Goal: Task Accomplishment & Management: Complete application form

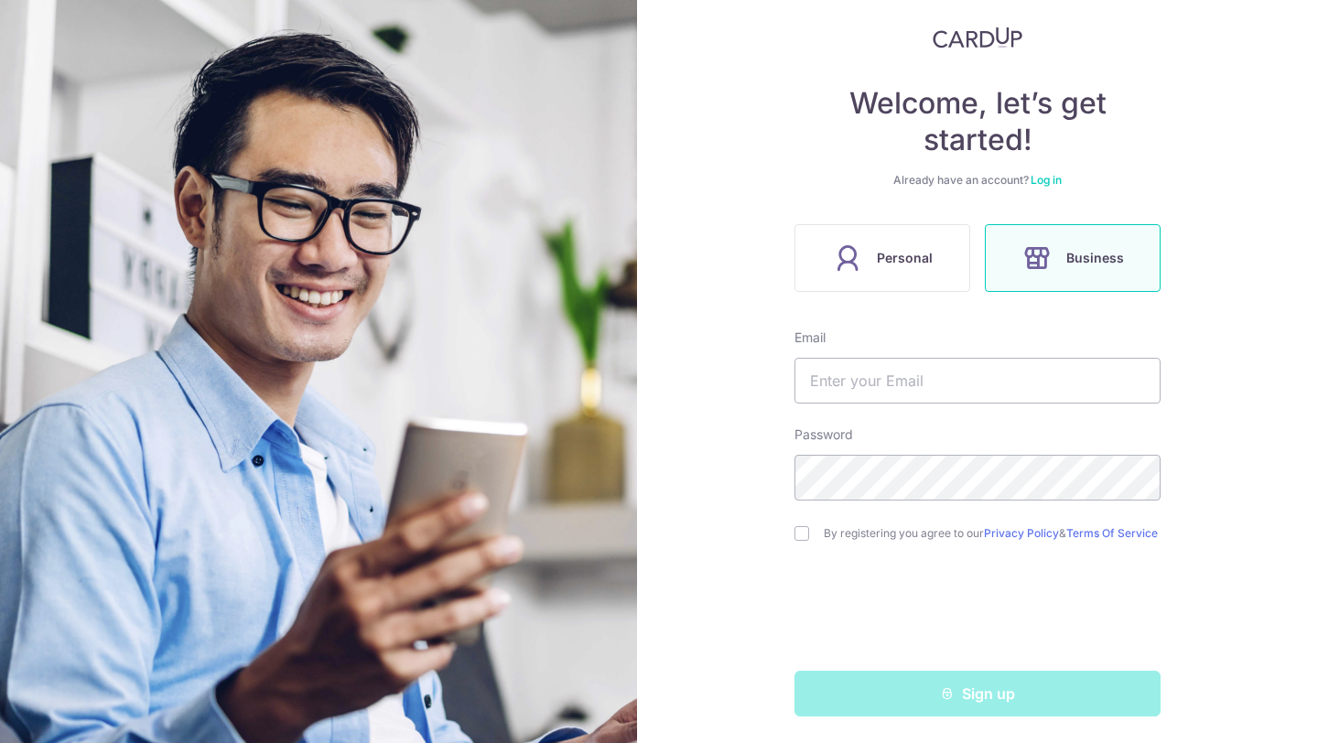
scroll to position [115, 0]
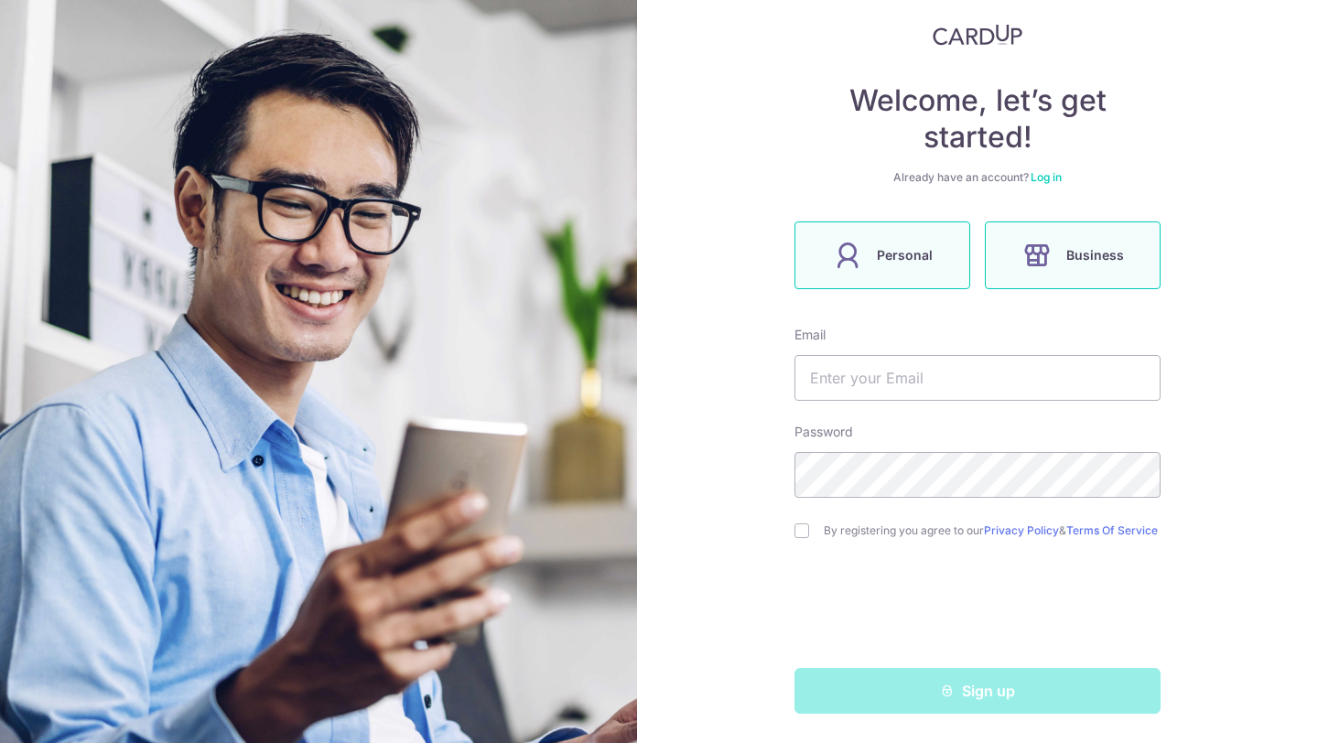
click at [886, 255] on span "Personal" at bounding box center [905, 255] width 56 height 22
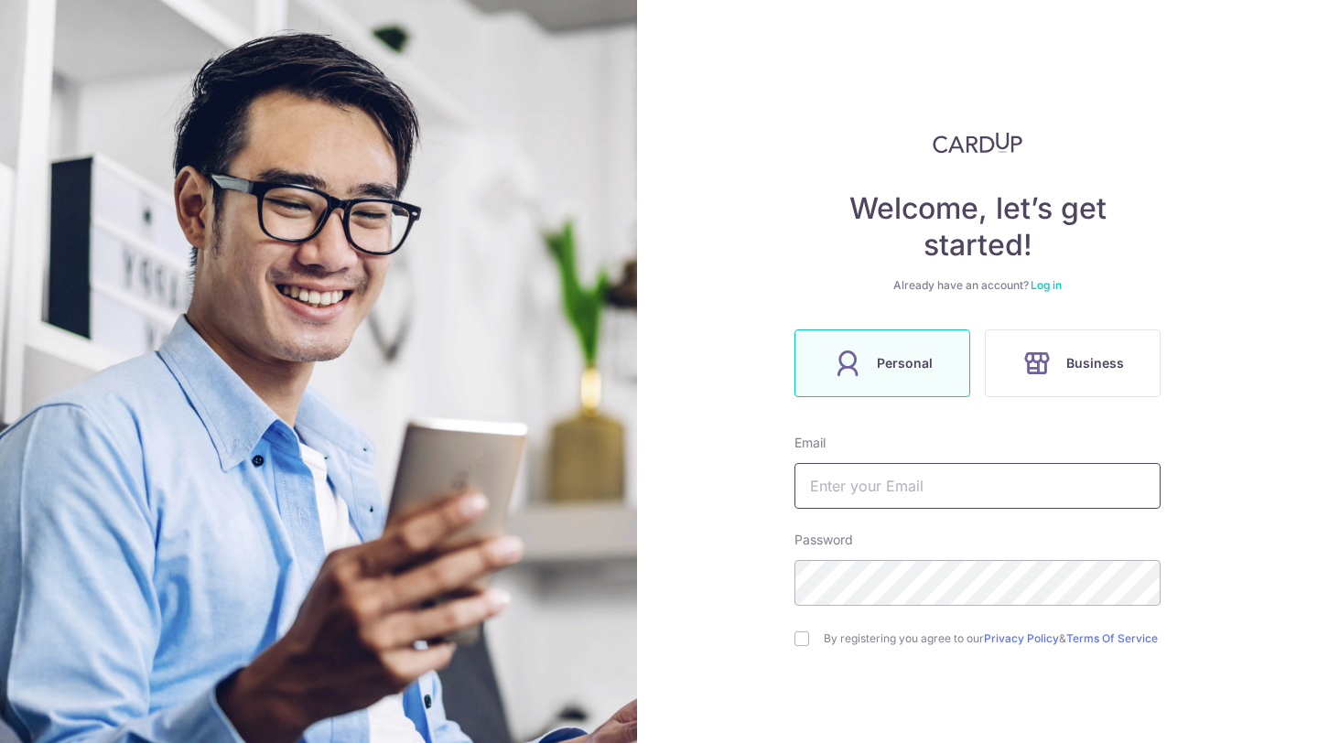
scroll to position [115, 0]
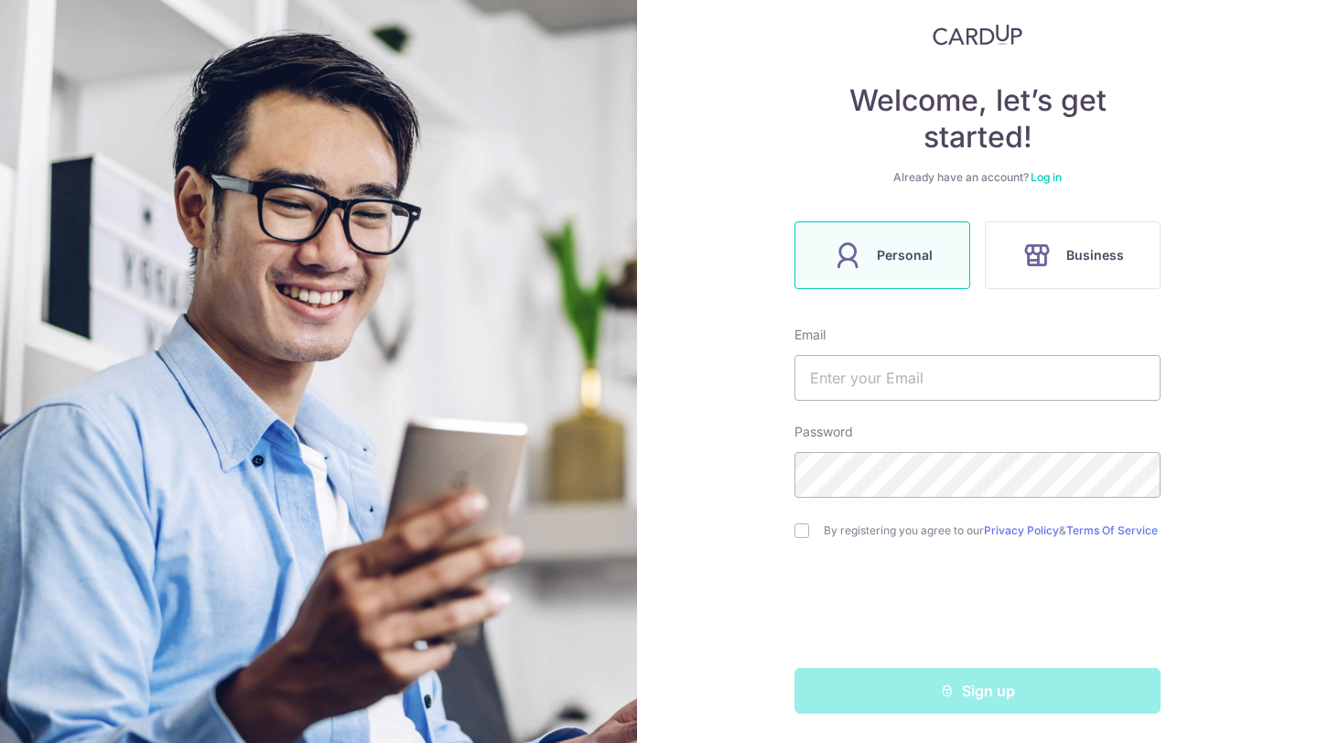
click at [910, 399] on form "Email Password By registering you agree to our Privacy Policy & Terms Of Servic…" at bounding box center [977, 520] width 366 height 388
click at [898, 378] on input "text" at bounding box center [977, 378] width 366 height 46
type input "jeffreygoh13@gmail.com"
click at [800, 534] on div "By registering you agree to our Privacy Policy & Terms Of Service" at bounding box center [977, 531] width 366 height 22
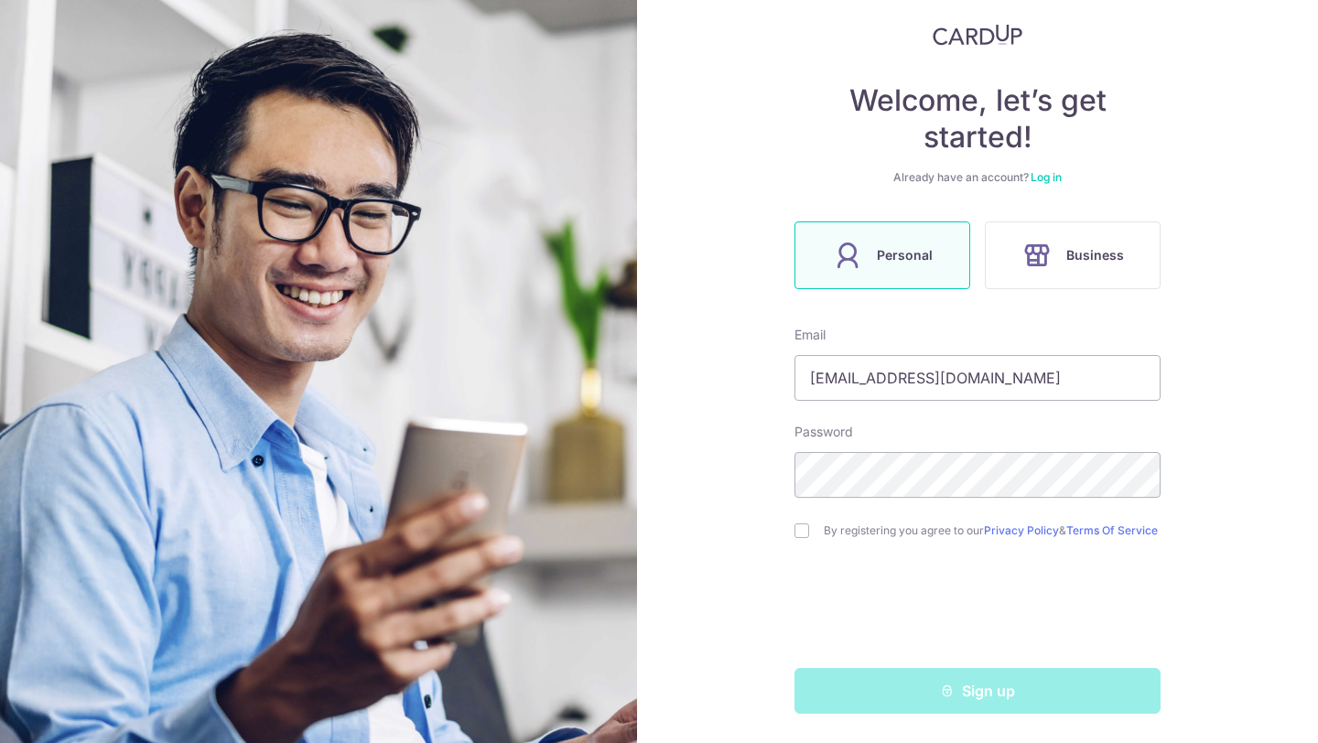
click at [796, 534] on div "By registering you agree to our Privacy Policy & Terms Of Service" at bounding box center [977, 531] width 366 height 22
click at [794, 525] on input "checkbox" at bounding box center [801, 530] width 15 height 15
checkbox input "true"
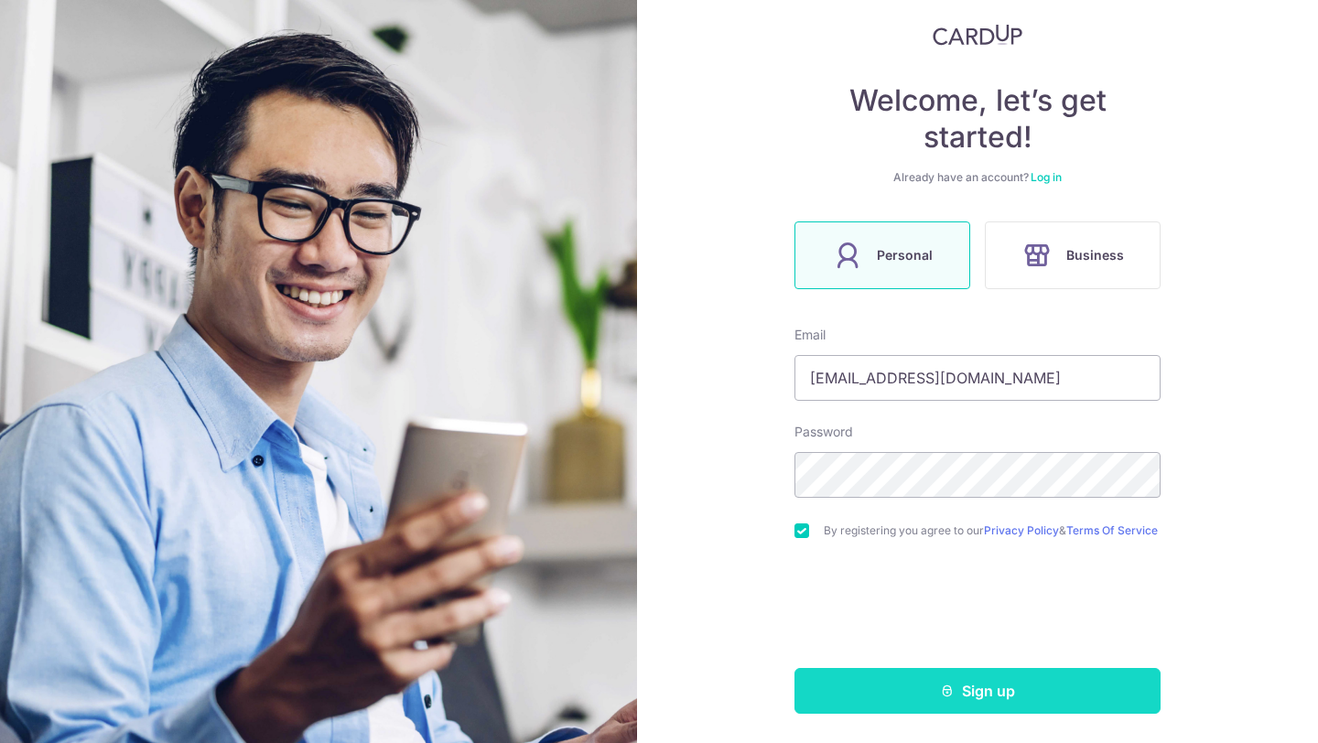
click at [961, 694] on button "Sign up" at bounding box center [977, 691] width 366 height 46
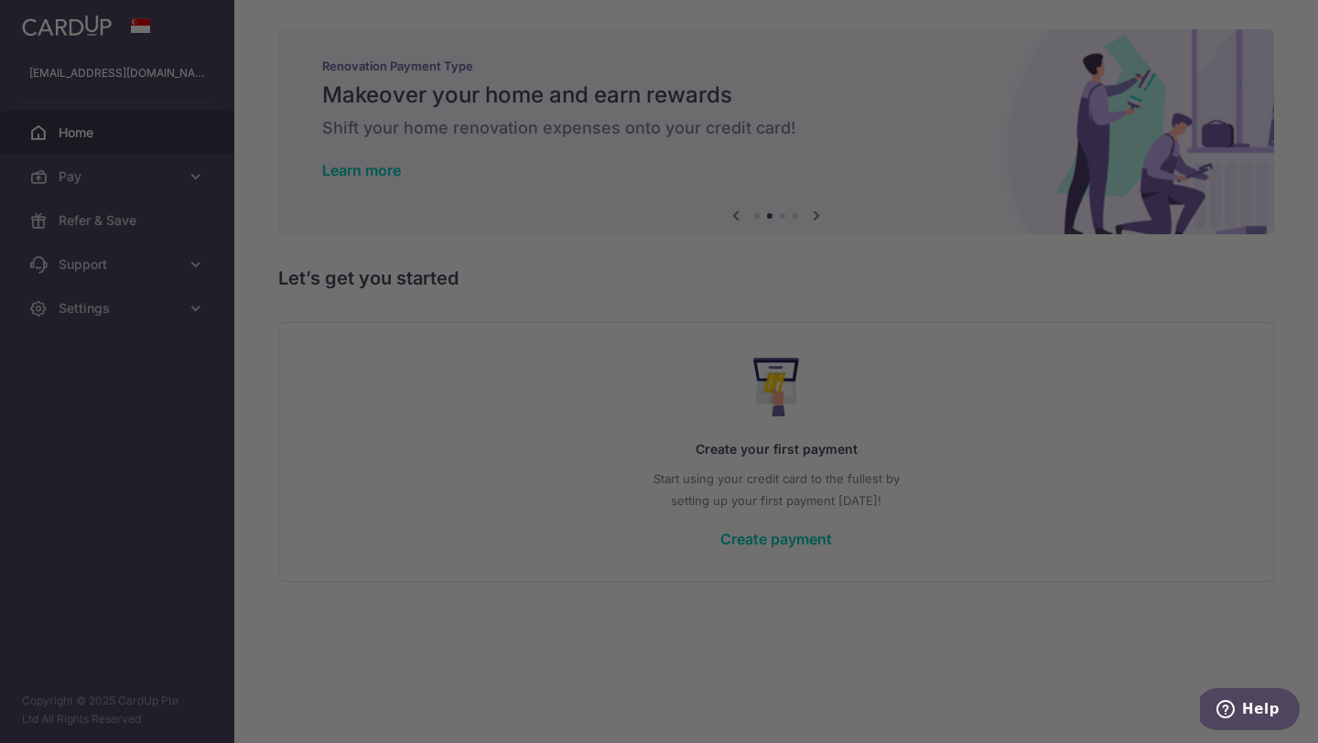
click at [405, 419] on div at bounding box center [665, 375] width 1330 height 750
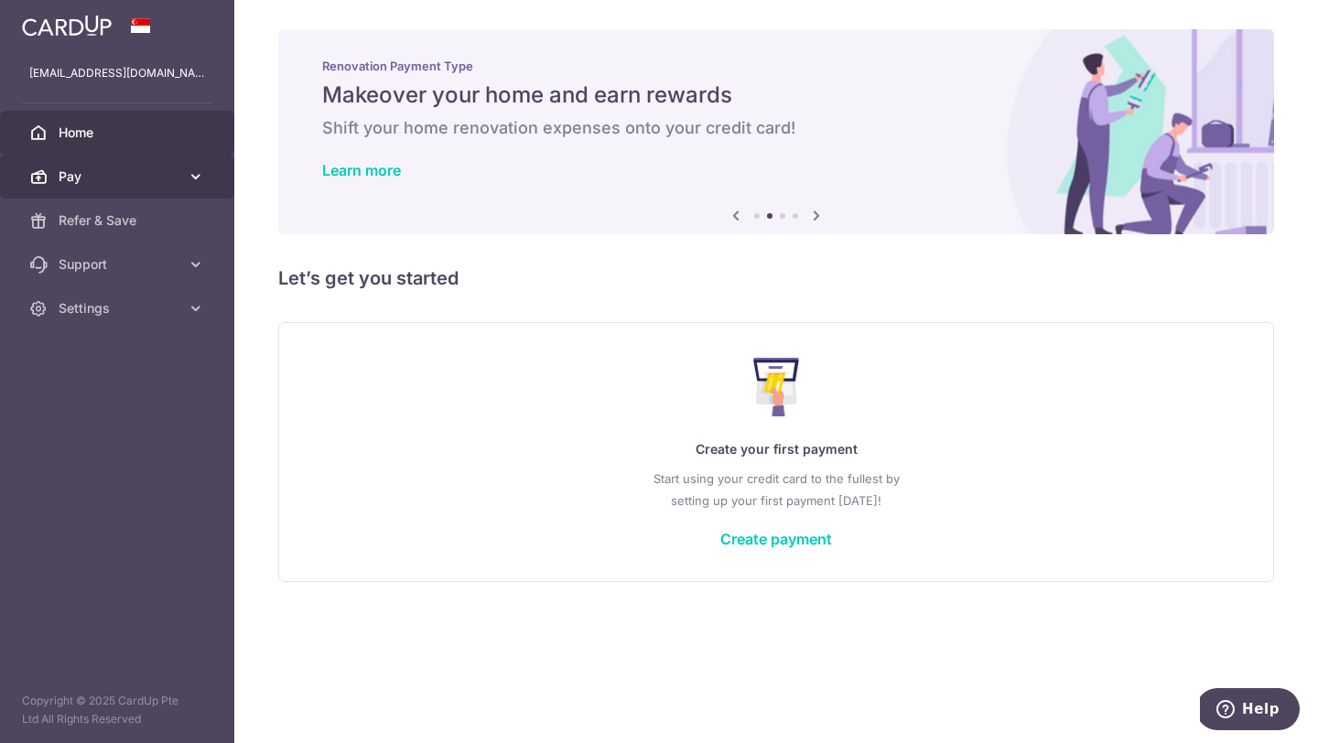
click at [220, 177] on link "Pay" at bounding box center [117, 177] width 234 height 44
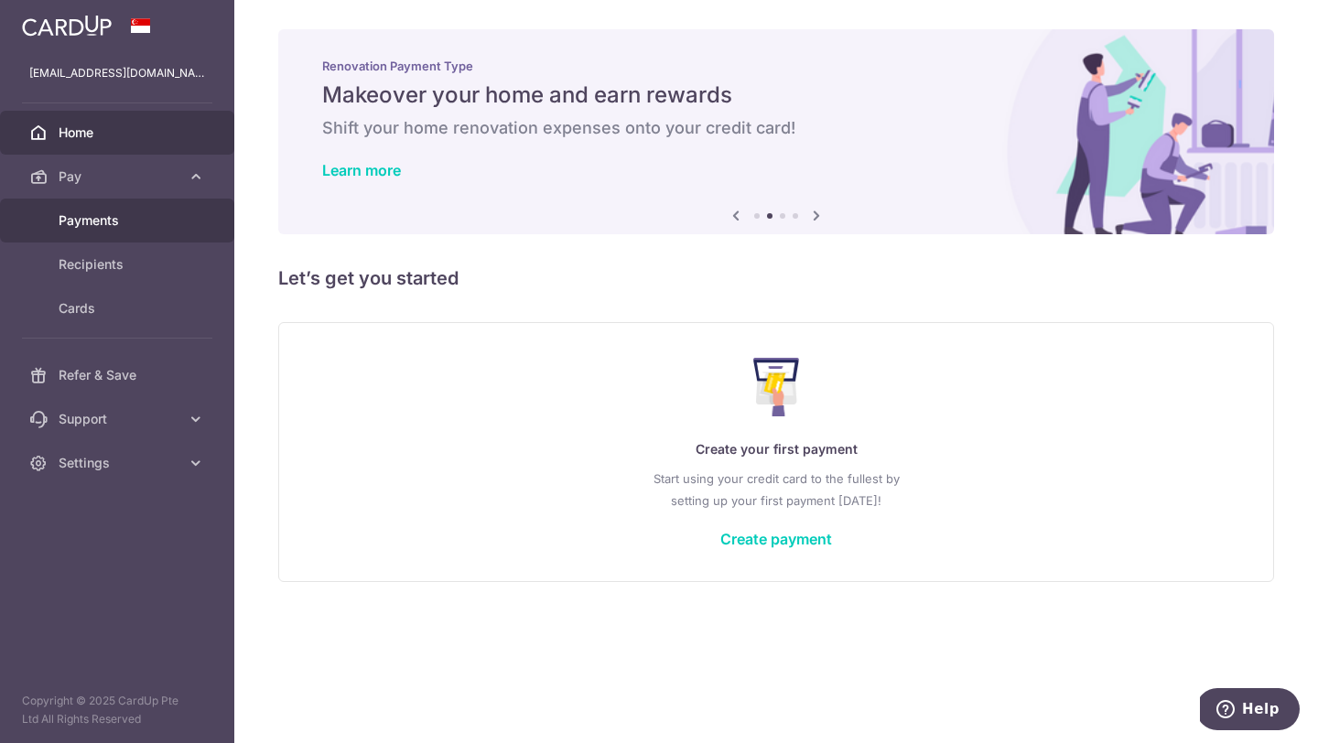
click at [115, 228] on span "Payments" at bounding box center [119, 220] width 121 height 18
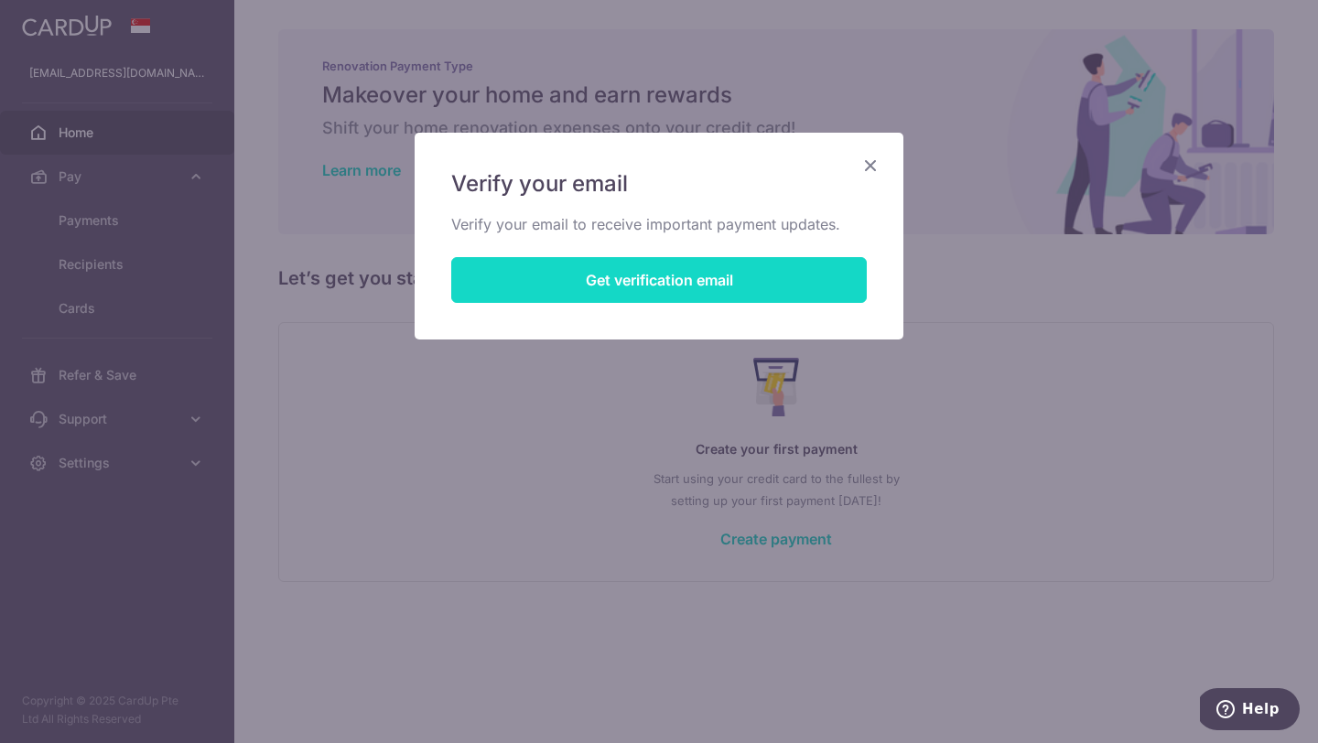
click at [520, 286] on button "Get verification email" at bounding box center [658, 280] width 415 height 46
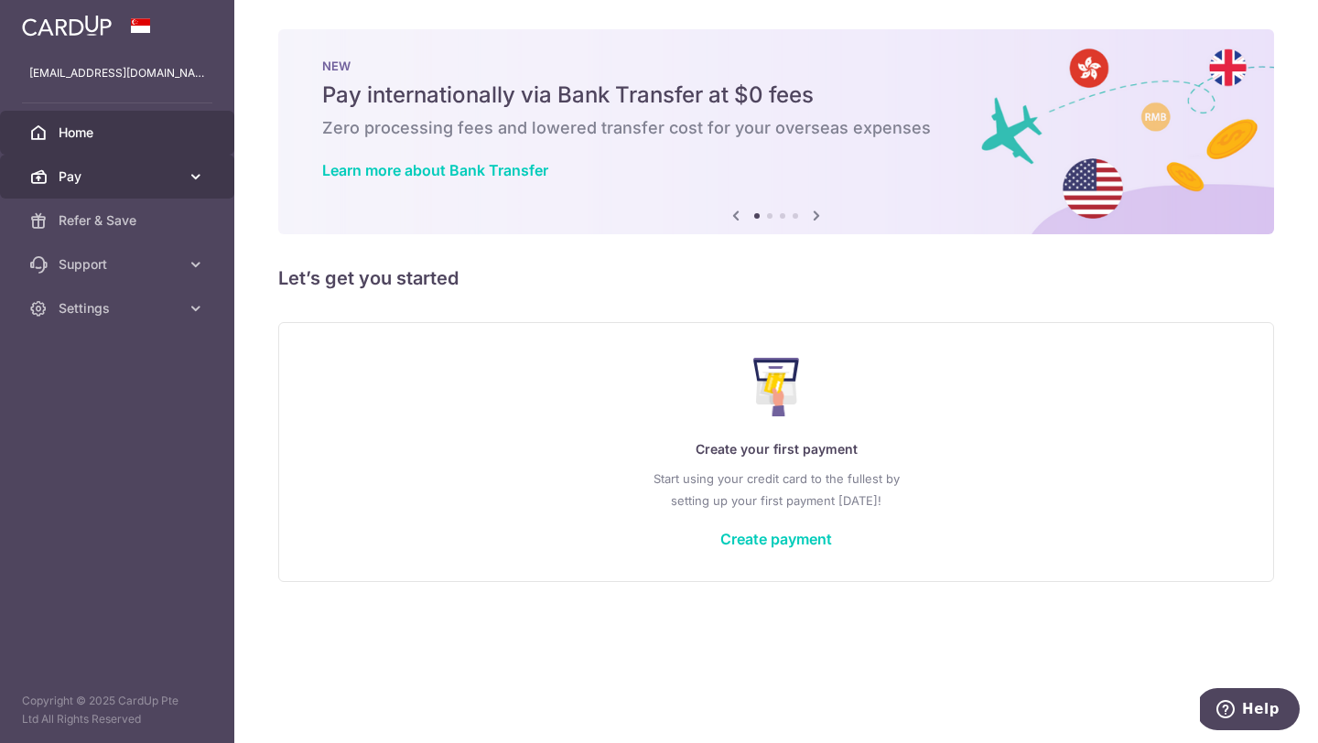
click at [199, 155] on link "Pay" at bounding box center [117, 177] width 234 height 44
click at [136, 170] on span "Pay" at bounding box center [119, 176] width 121 height 18
click at [817, 219] on icon at bounding box center [816, 215] width 22 height 23
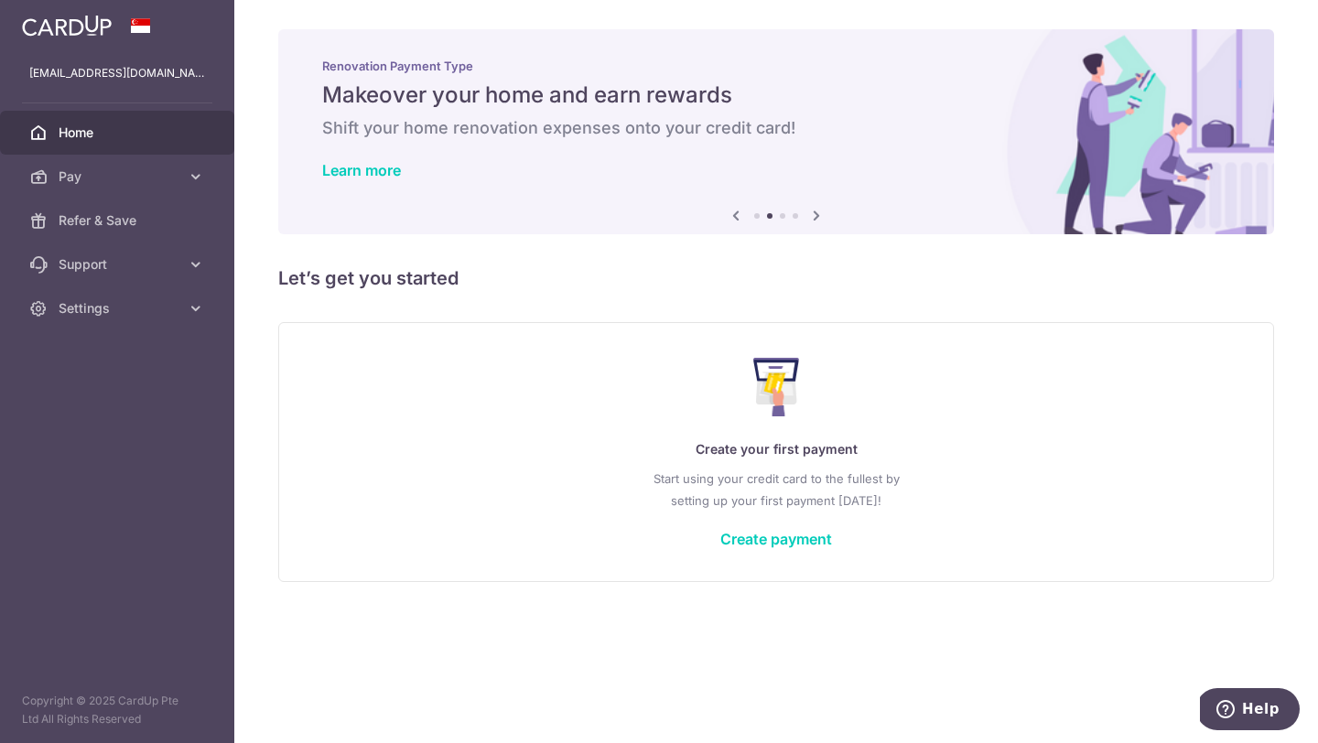
click at [817, 219] on icon at bounding box center [816, 215] width 22 height 23
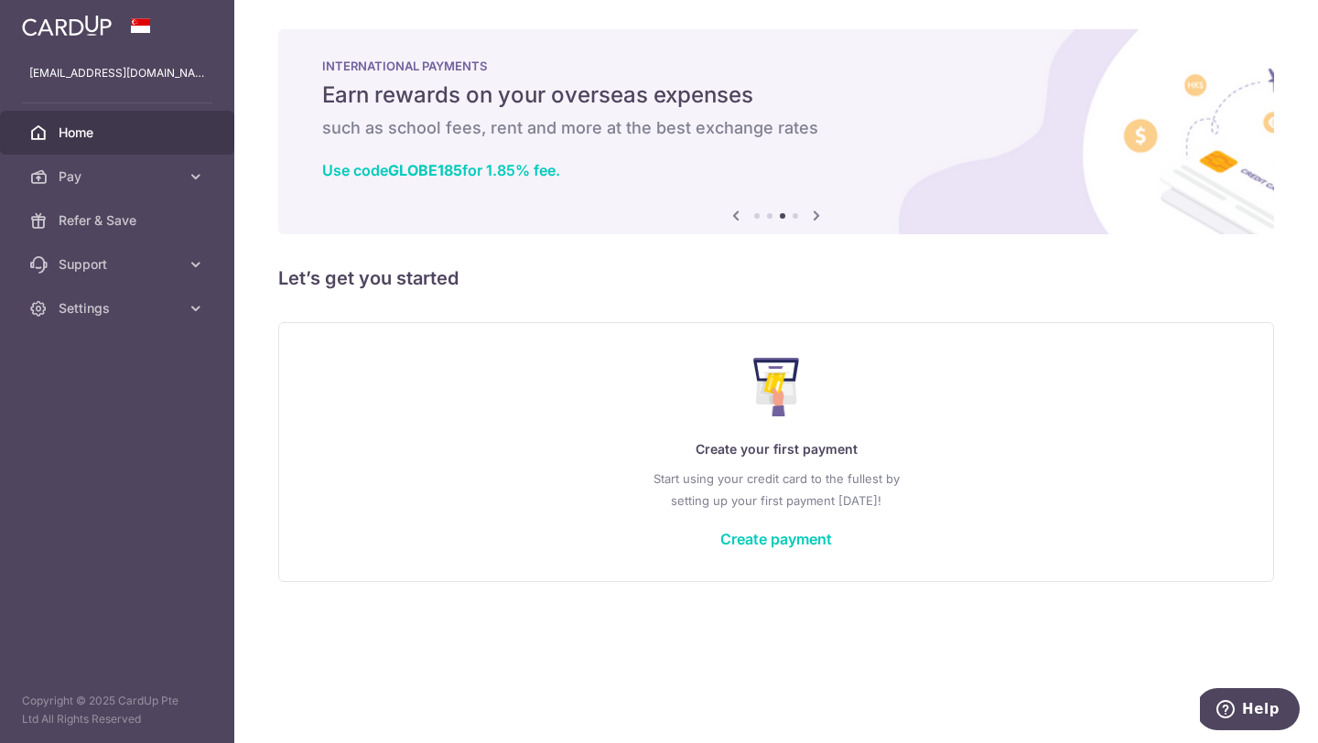
click at [816, 219] on icon at bounding box center [816, 215] width 22 height 23
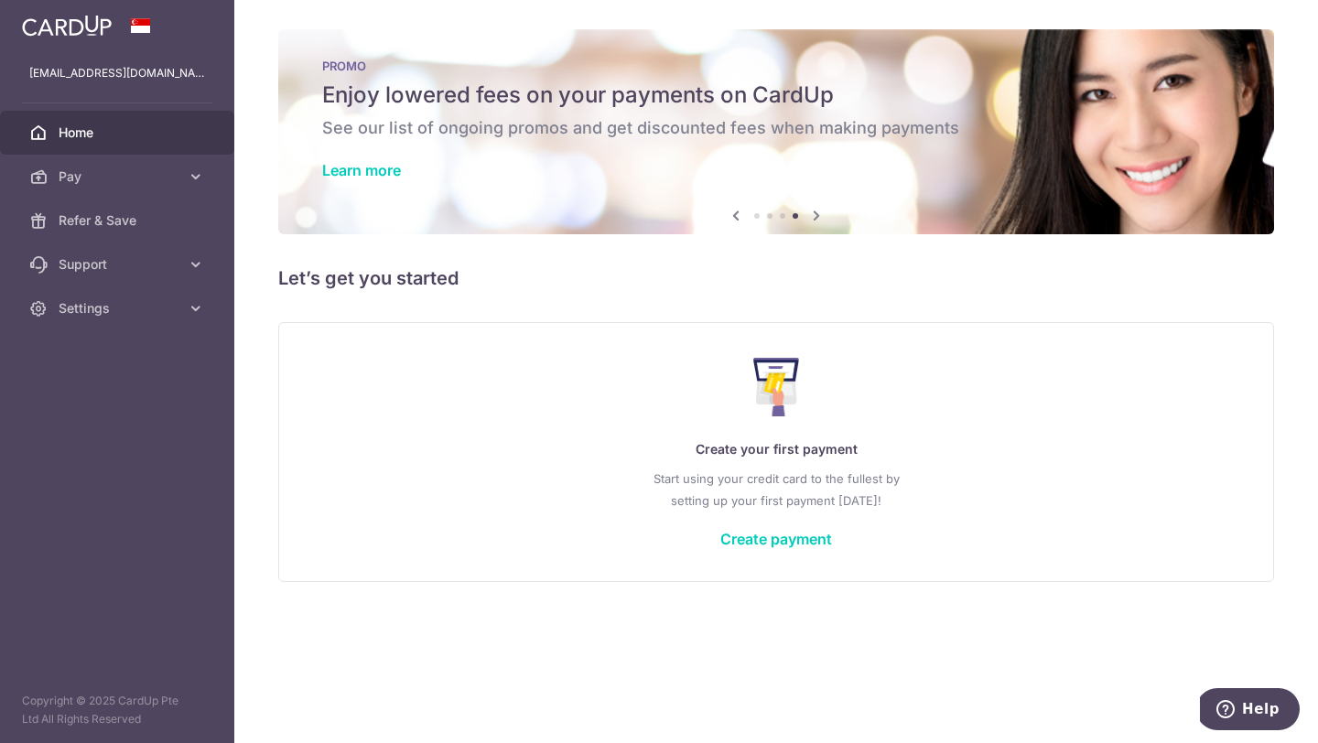
click at [816, 219] on icon at bounding box center [816, 215] width 22 height 23
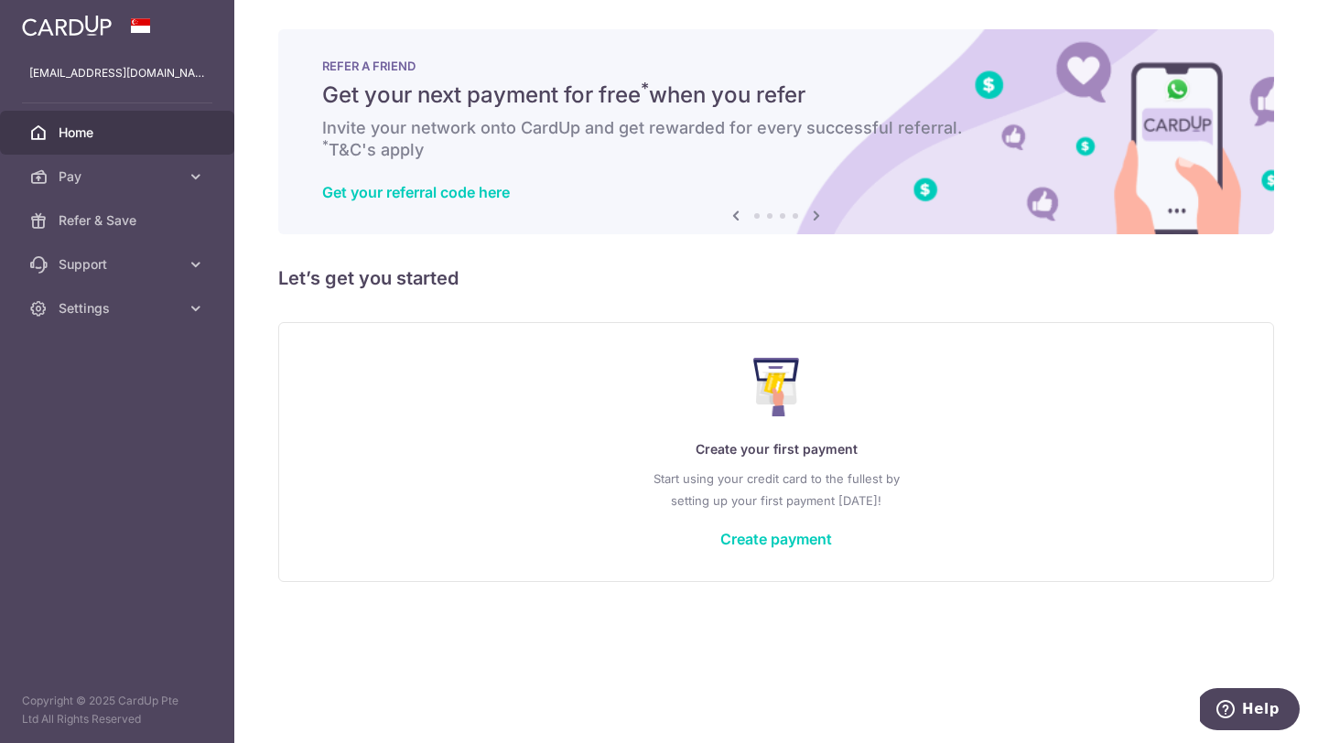
click at [816, 218] on icon at bounding box center [816, 215] width 22 height 23
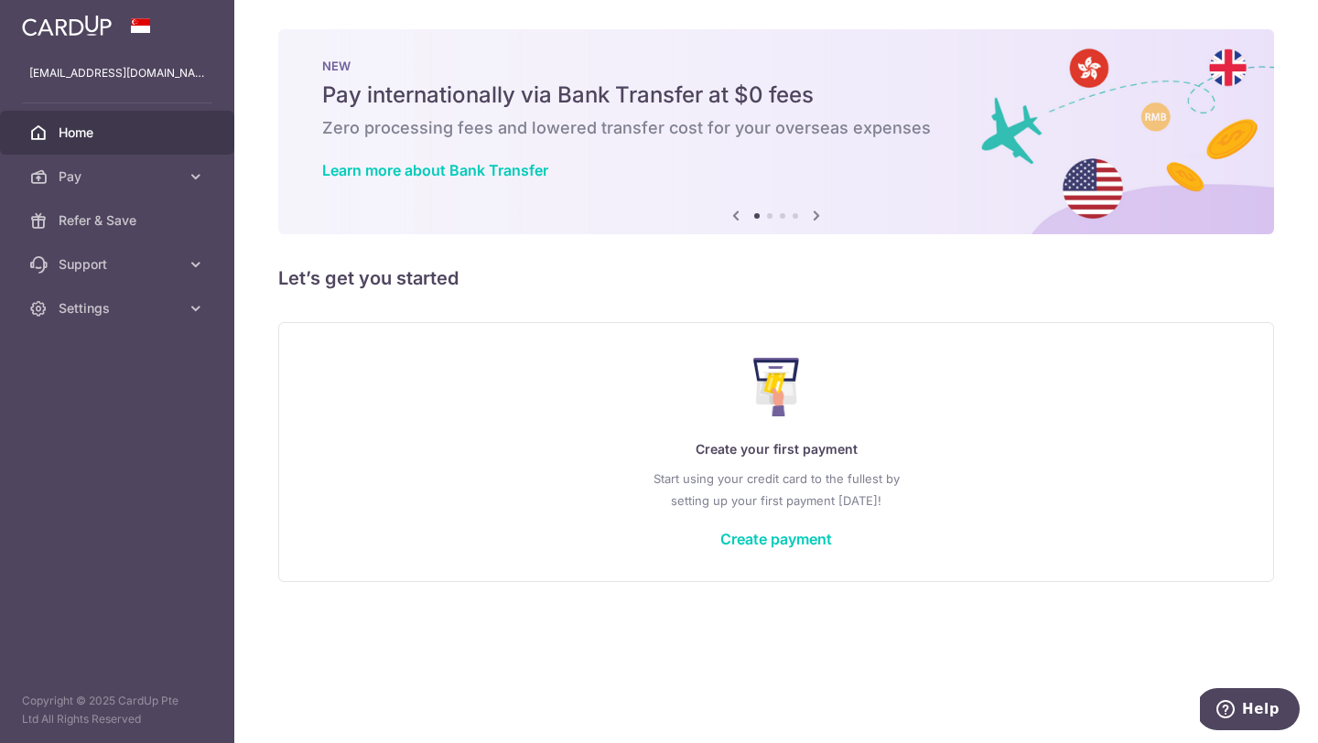
click at [812, 550] on div "Create your first payment Start using your credit card to the fullest by settin…" at bounding box center [776, 451] width 950 height 217
click at [799, 539] on link "Create payment" at bounding box center [776, 539] width 112 height 18
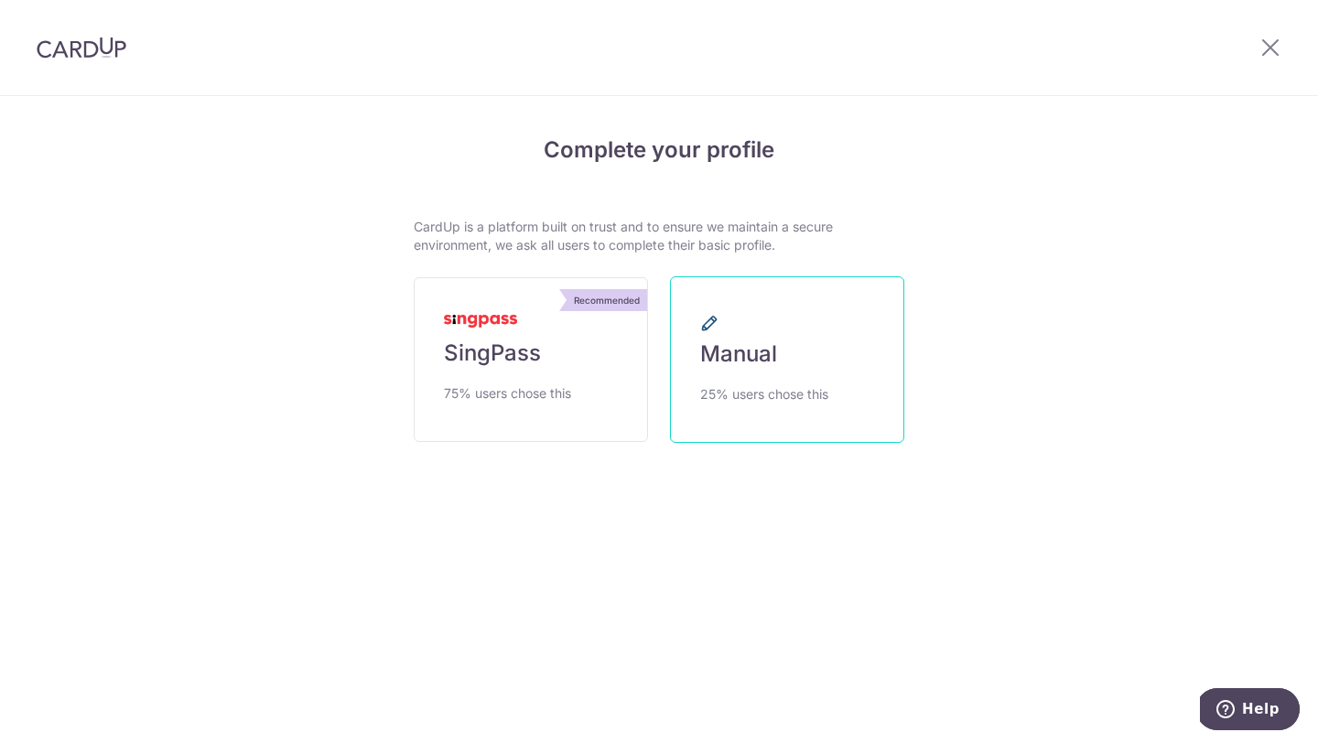
click at [711, 395] on span "25% users chose this" at bounding box center [764, 394] width 128 height 22
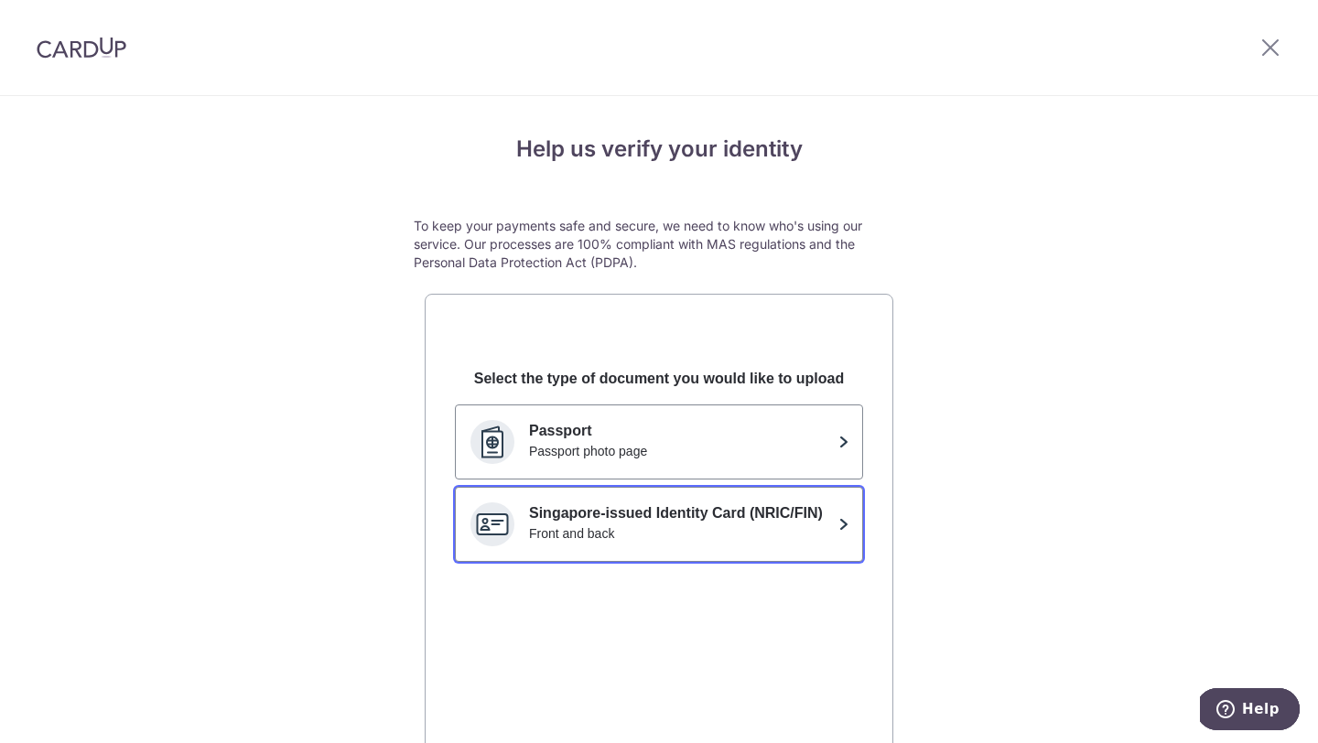
click at [711, 510] on p "Singapore-issued Identity Card (NRIC/FIN)" at bounding box center [680, 513] width 302 height 22
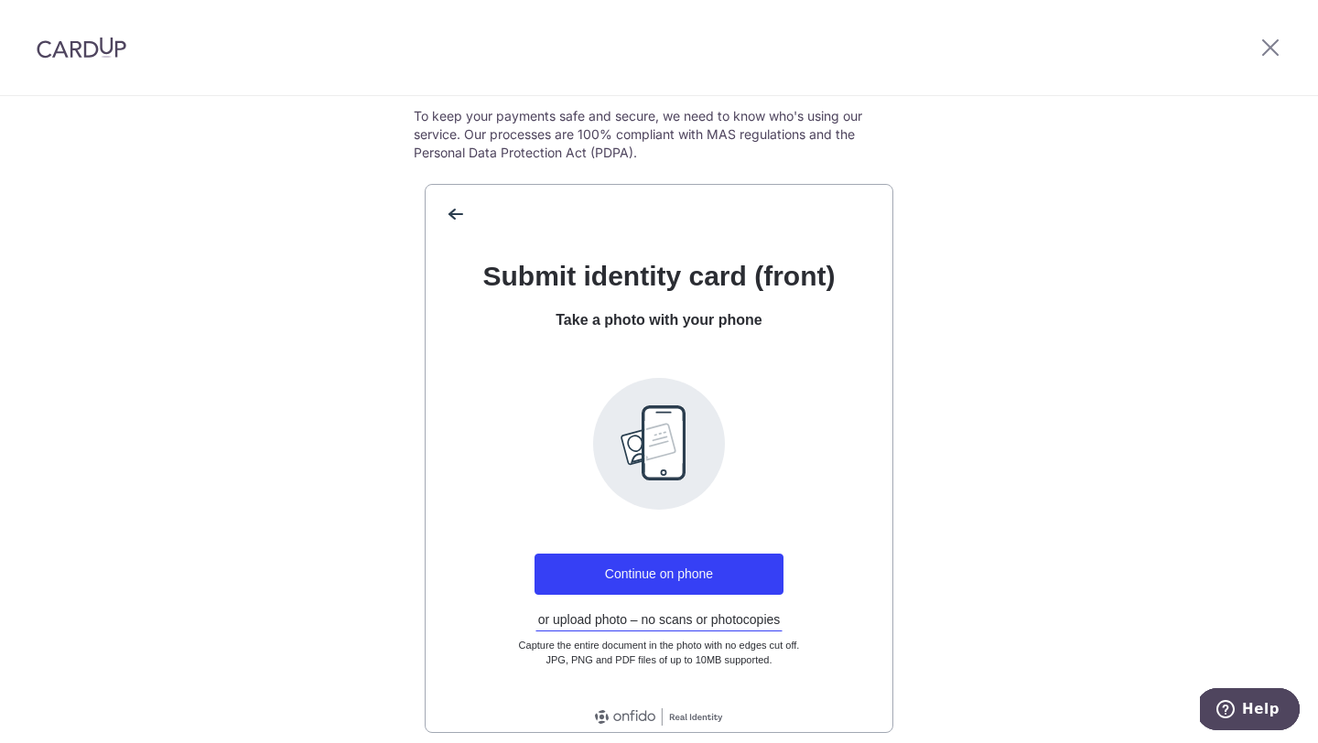
scroll to position [186, 0]
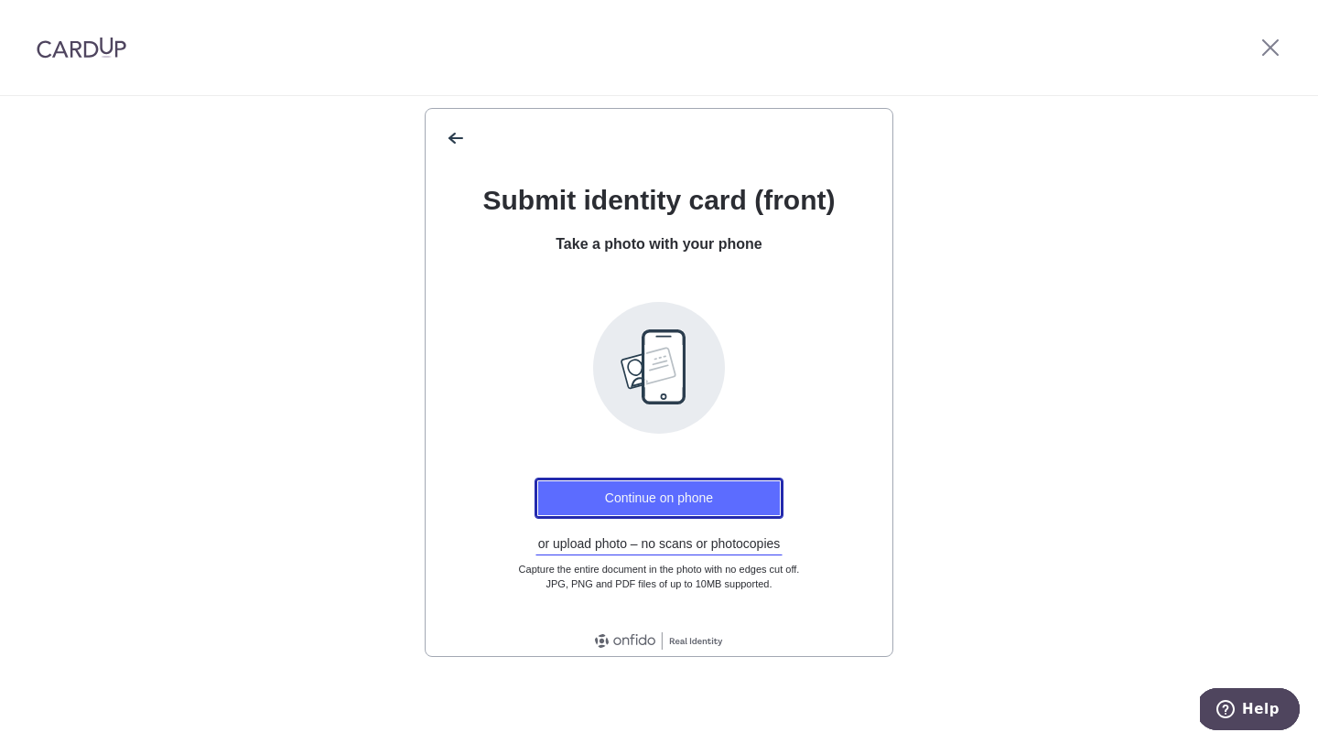
click at [693, 481] on button "Continue on phone" at bounding box center [658, 498] width 249 height 41
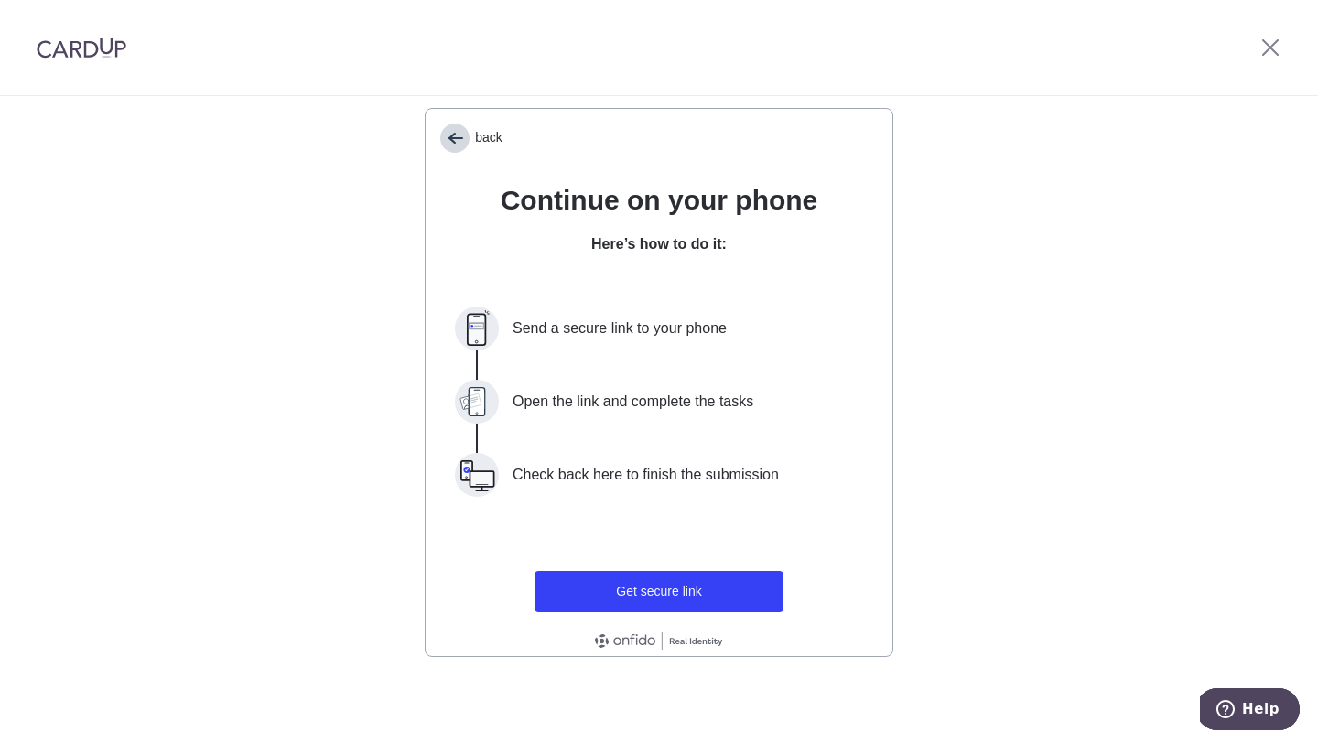
click at [459, 134] on span "back" at bounding box center [454, 138] width 29 height 29
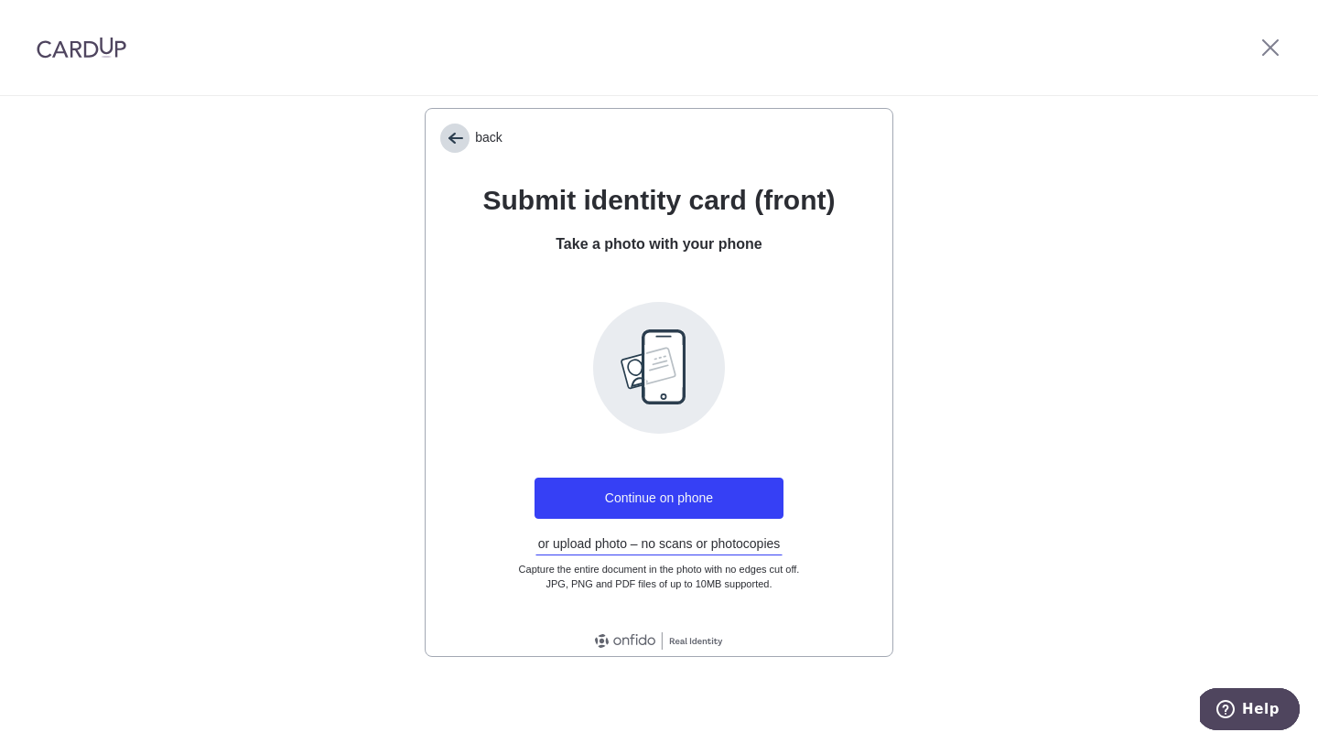
click at [459, 134] on span "back" at bounding box center [454, 138] width 29 height 29
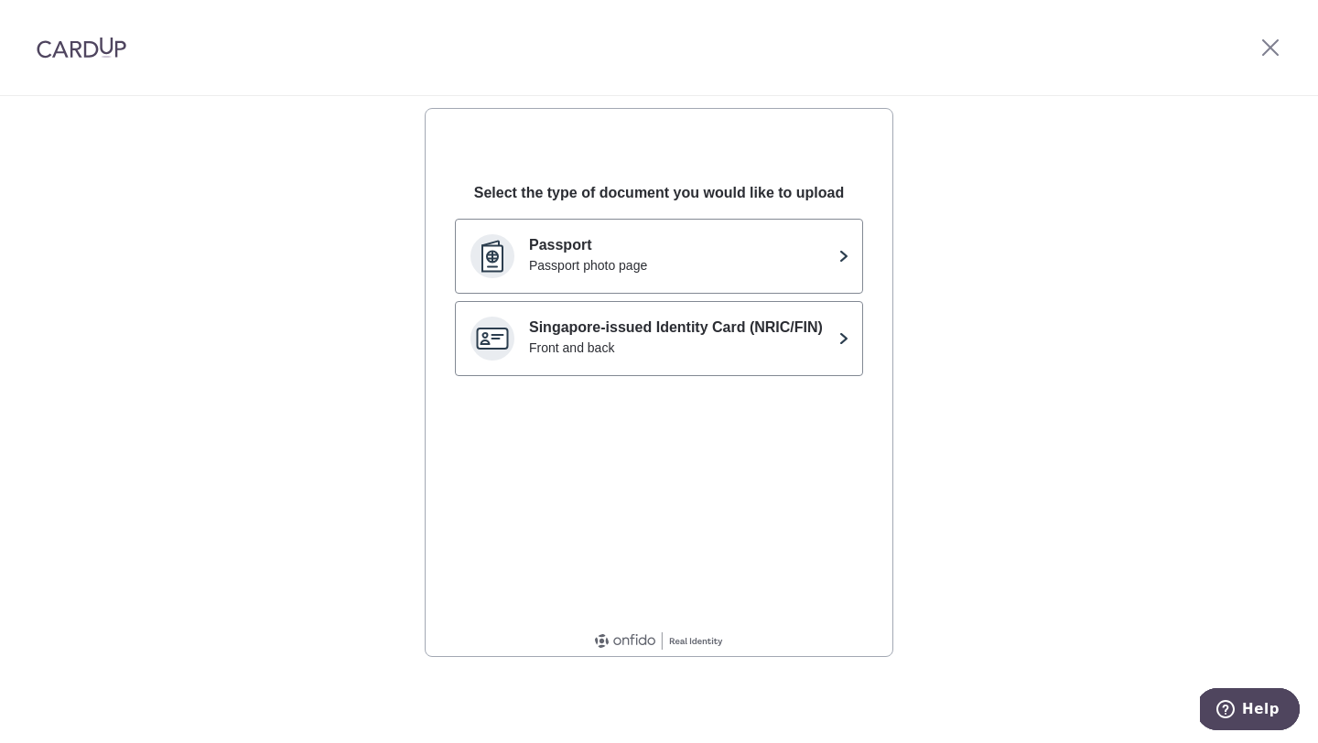
click at [459, 134] on div "back" at bounding box center [658, 131] width 467 height 44
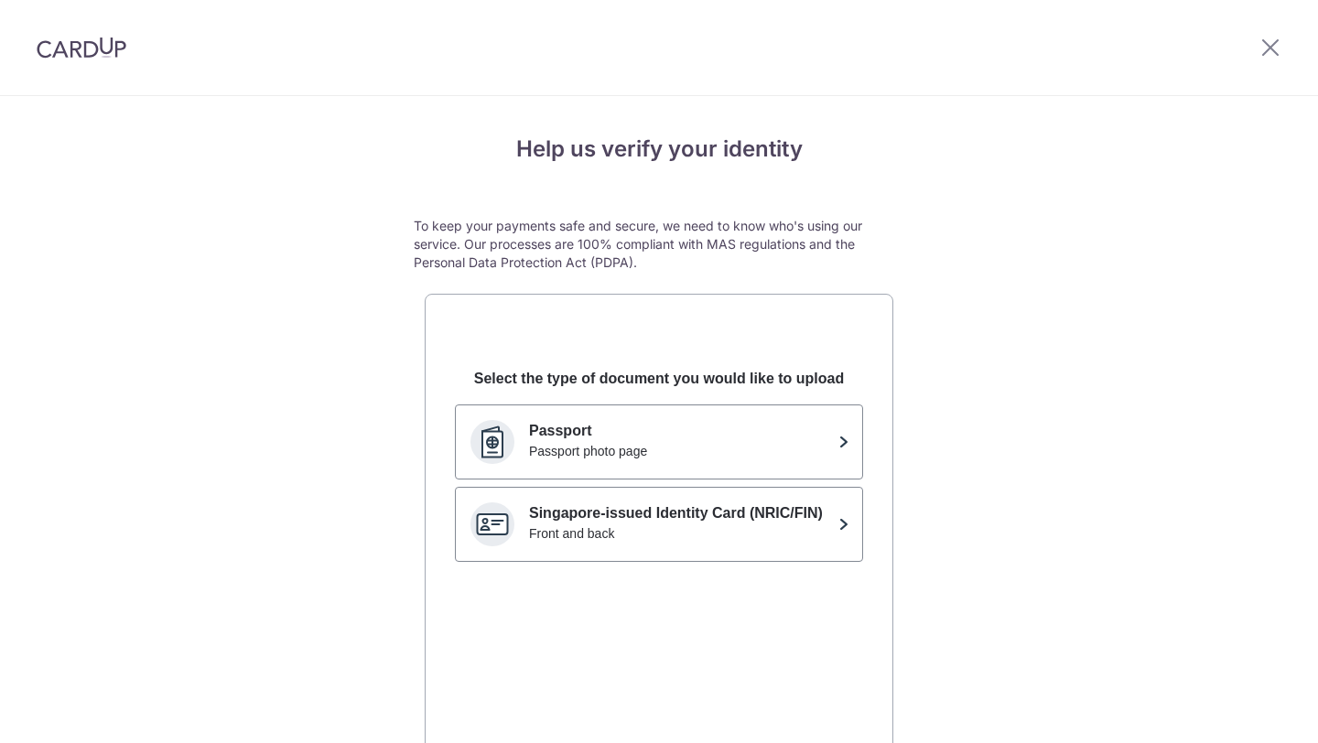
scroll to position [0, 0]
click at [1269, 58] on icon at bounding box center [1270, 47] width 22 height 23
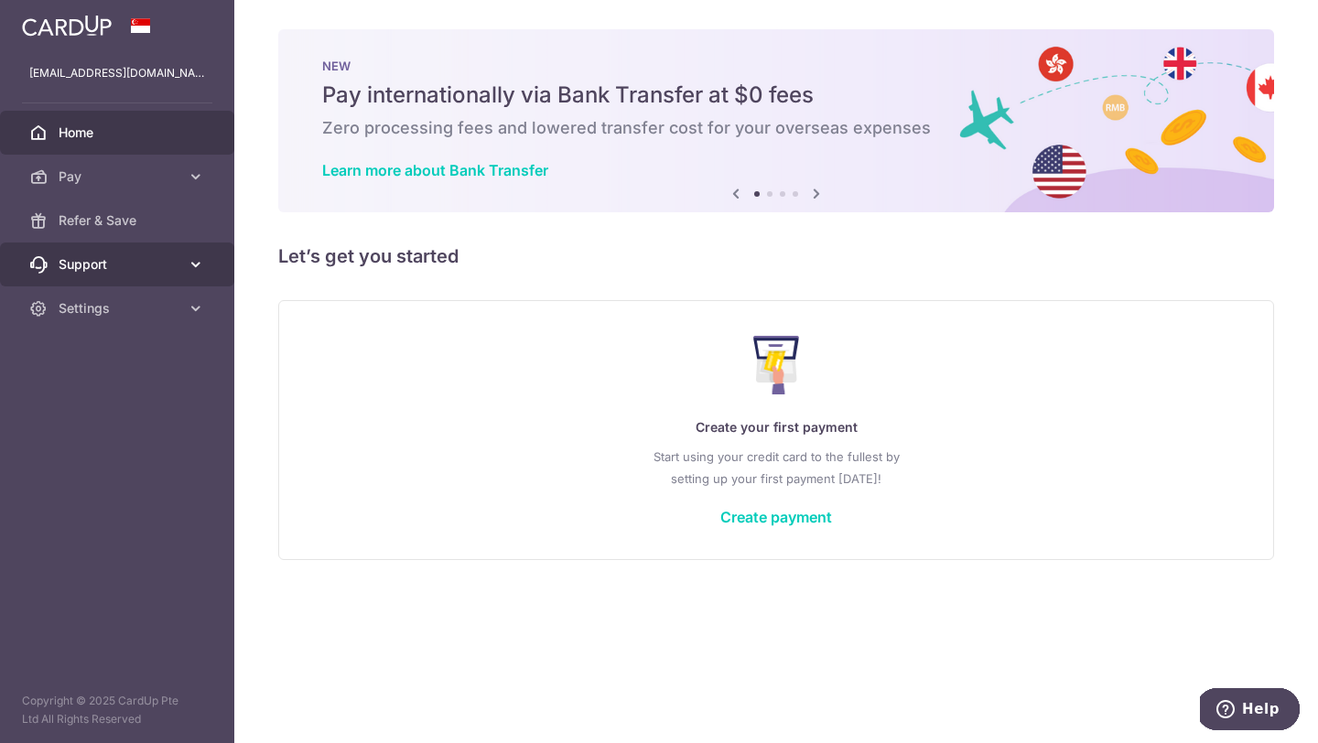
click at [111, 260] on span "Support" at bounding box center [119, 264] width 121 height 18
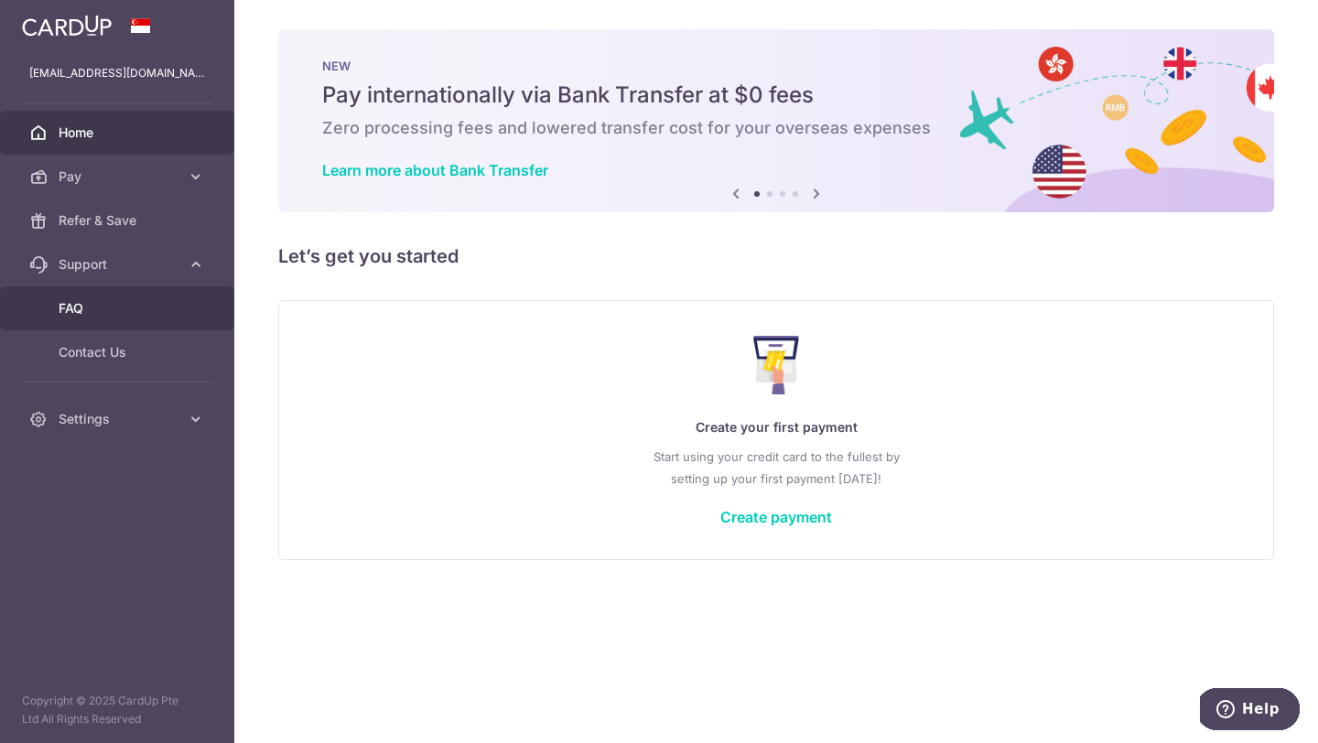
click at [72, 296] on link "FAQ" at bounding box center [117, 308] width 234 height 44
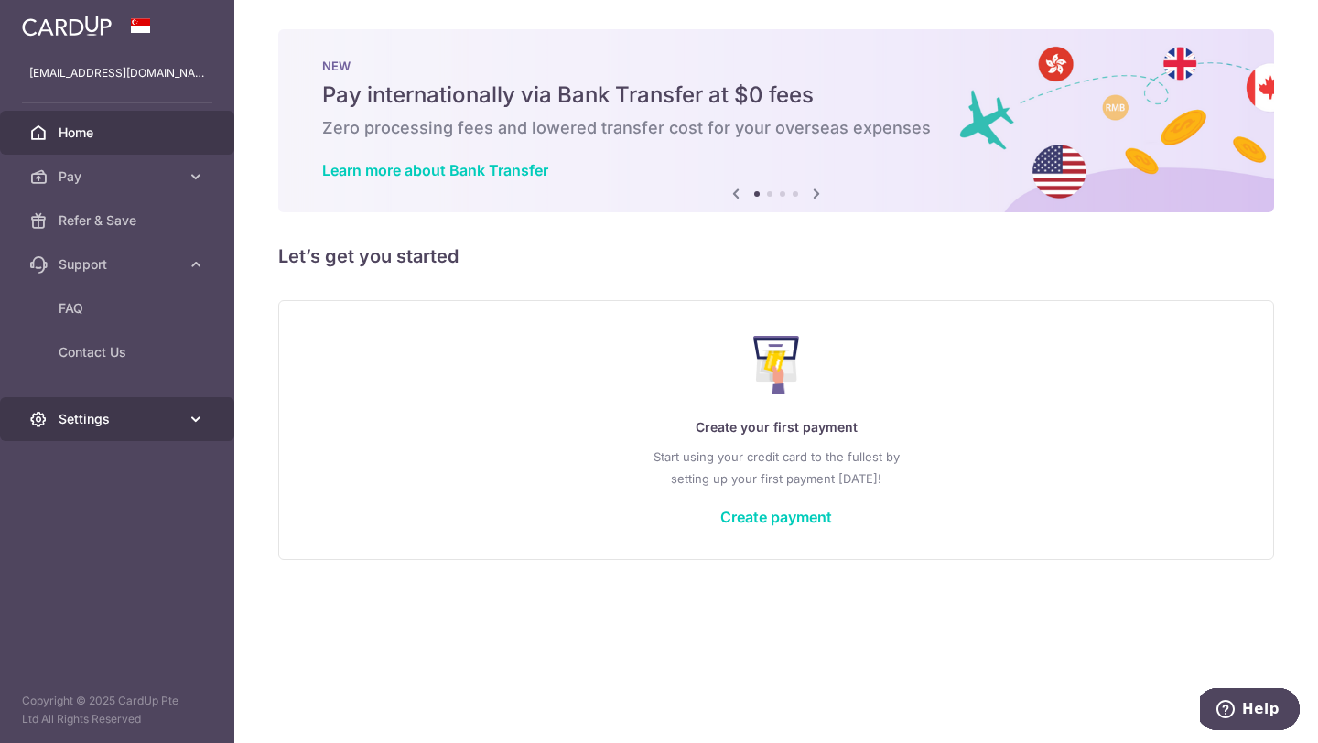
click at [118, 427] on span "Settings" at bounding box center [119, 419] width 121 height 18
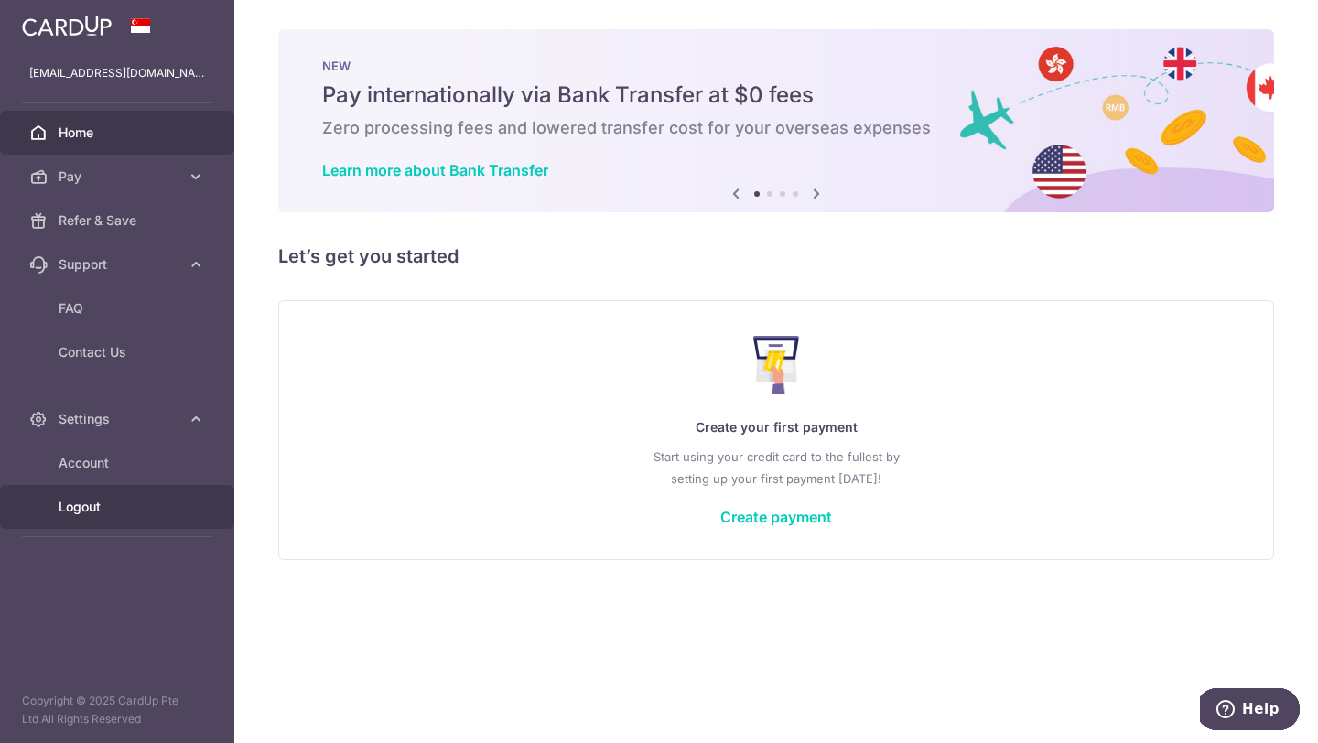
click at [94, 495] on link "Logout" at bounding box center [117, 507] width 234 height 44
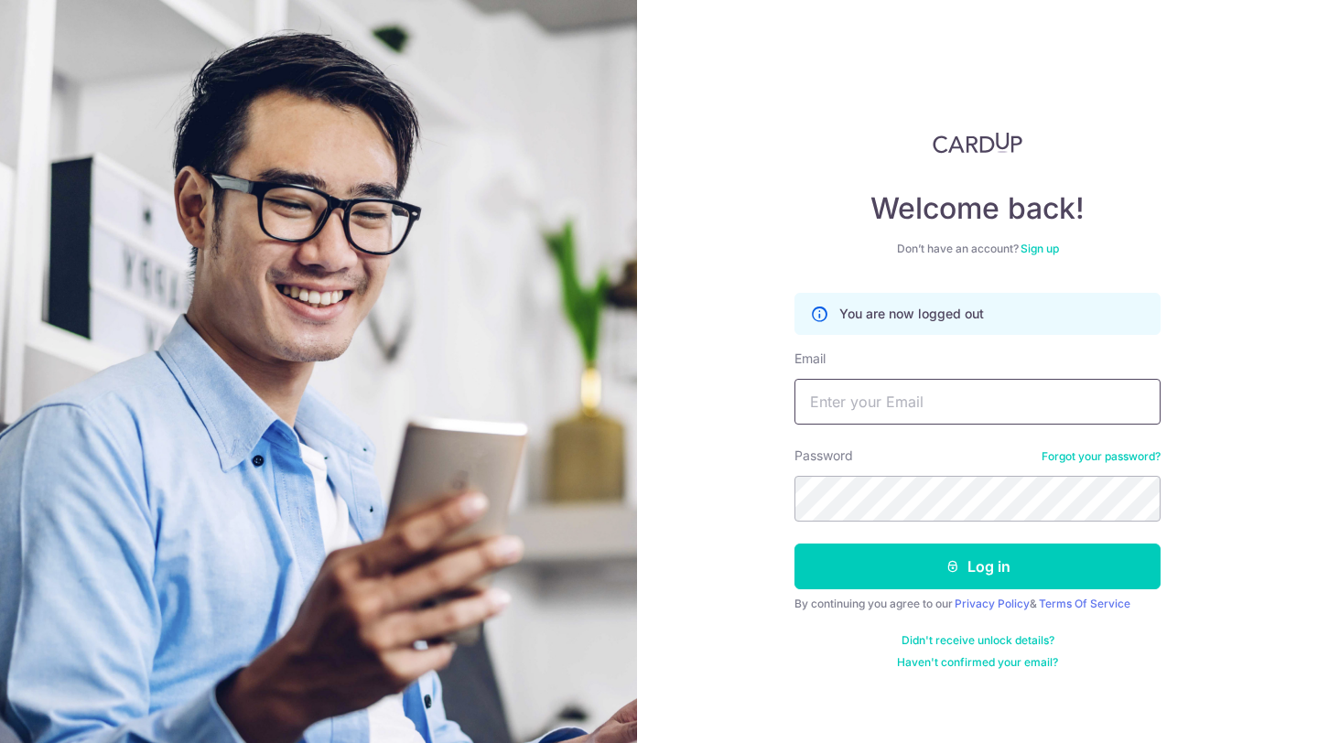
click at [937, 401] on input "Email" at bounding box center [977, 402] width 366 height 46
type input "jashay0999@gmail.com"
click at [794, 543] on button "Log in" at bounding box center [977, 566] width 366 height 46
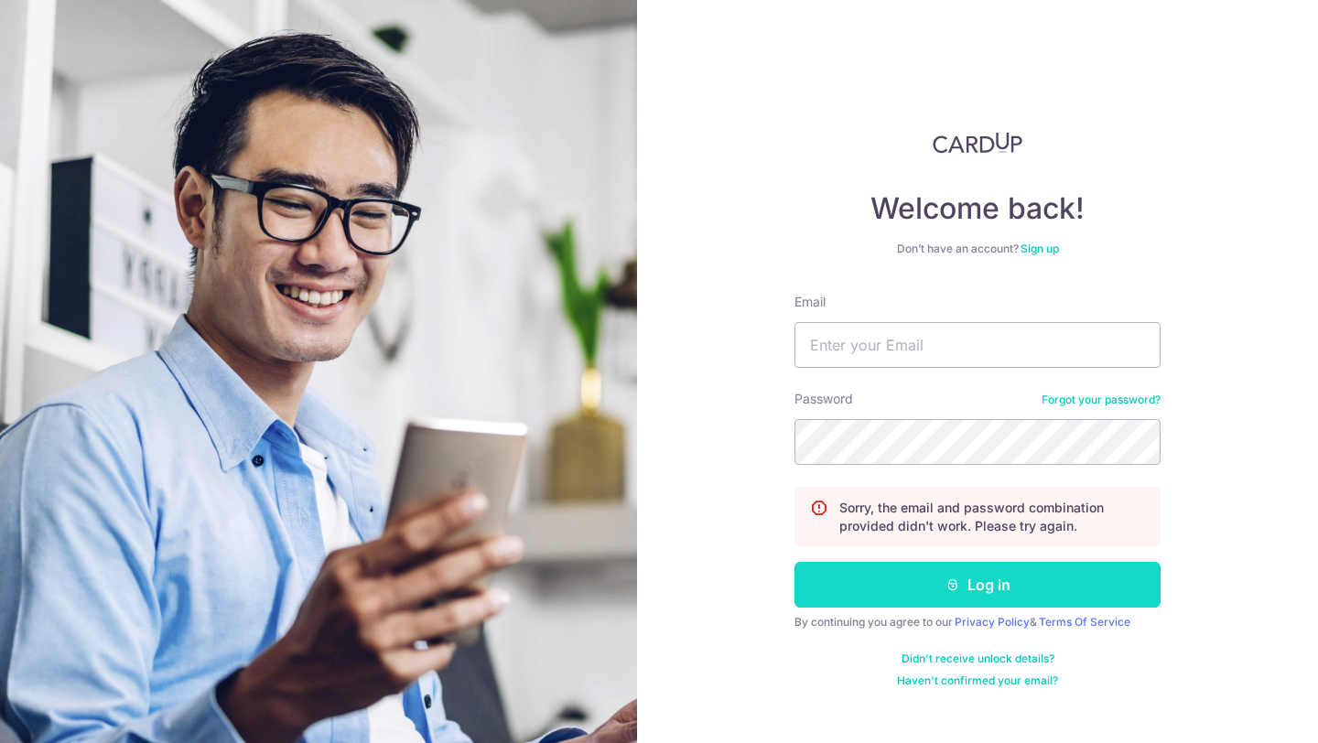
click at [944, 597] on button "Log in" at bounding box center [977, 585] width 366 height 46
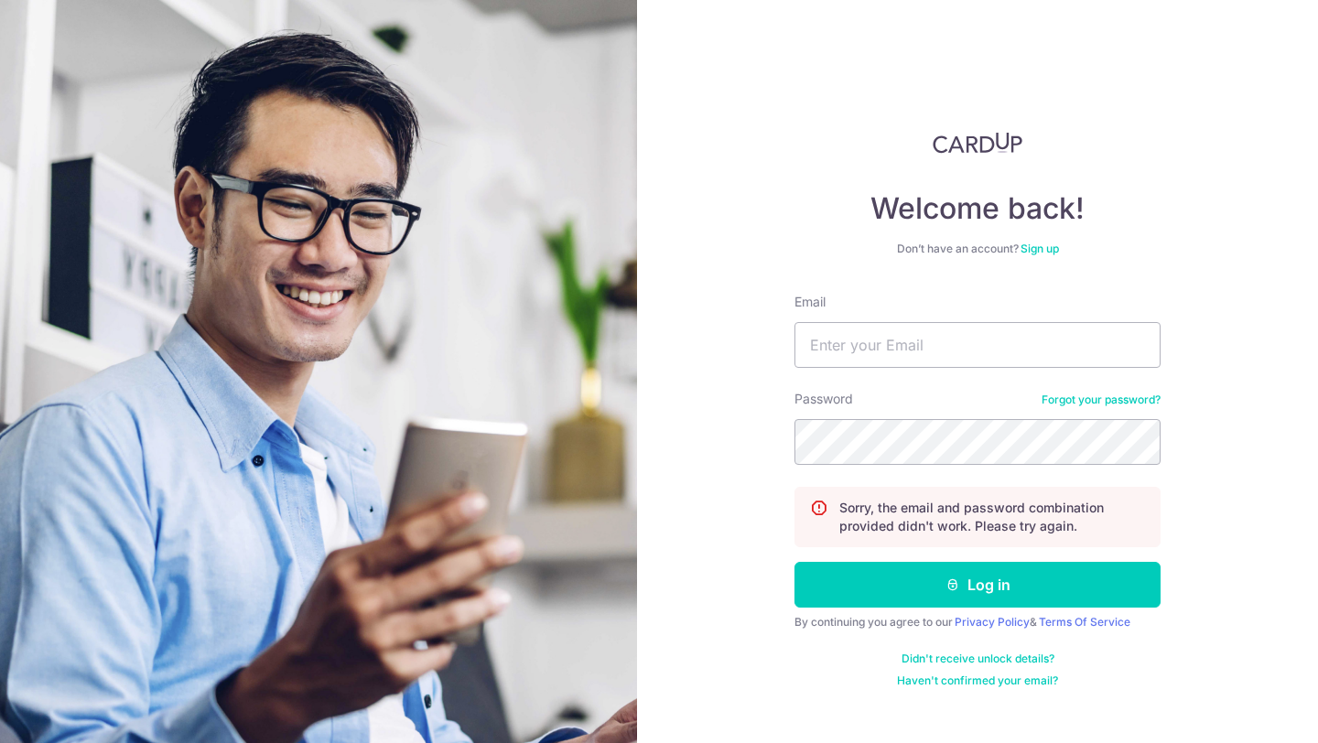
click at [1044, 254] on link "Sign up" at bounding box center [1039, 249] width 38 height 14
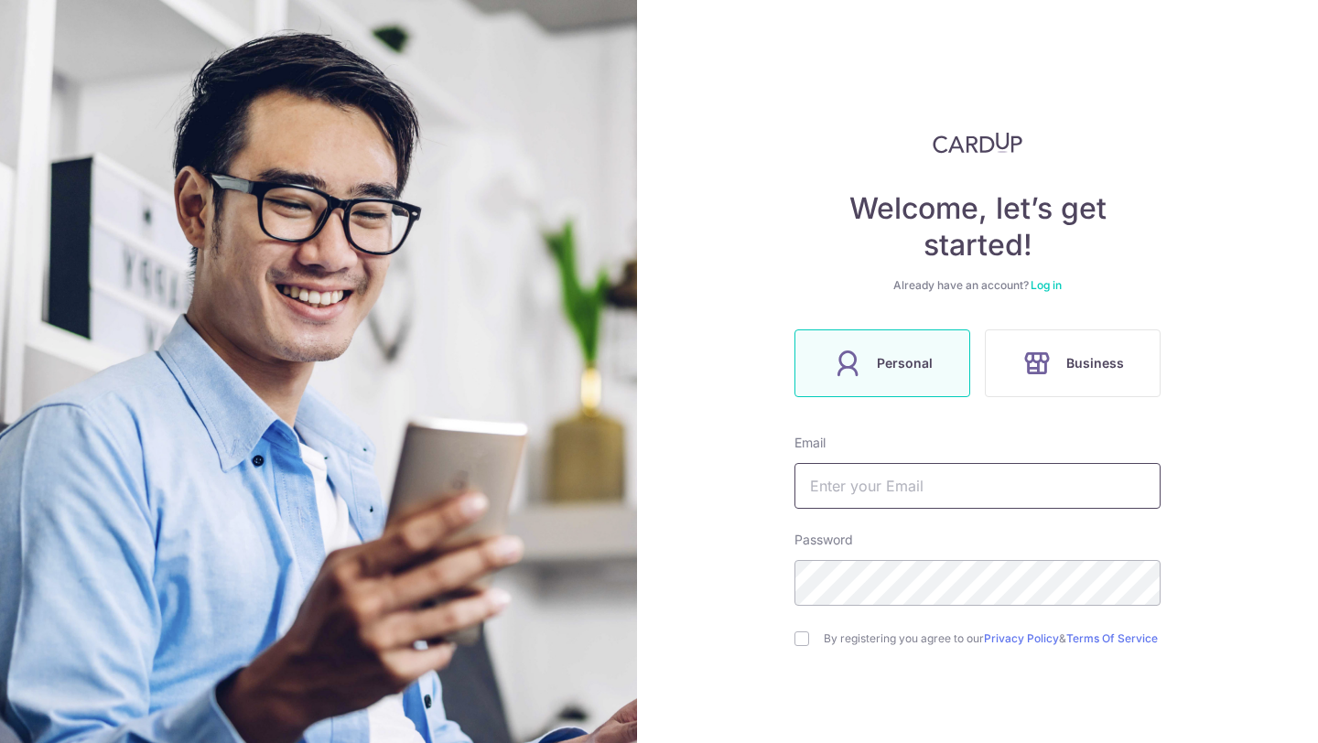
click at [921, 488] on input "text" at bounding box center [977, 486] width 366 height 46
type input "[EMAIL_ADDRESS][DOMAIN_NAME]"
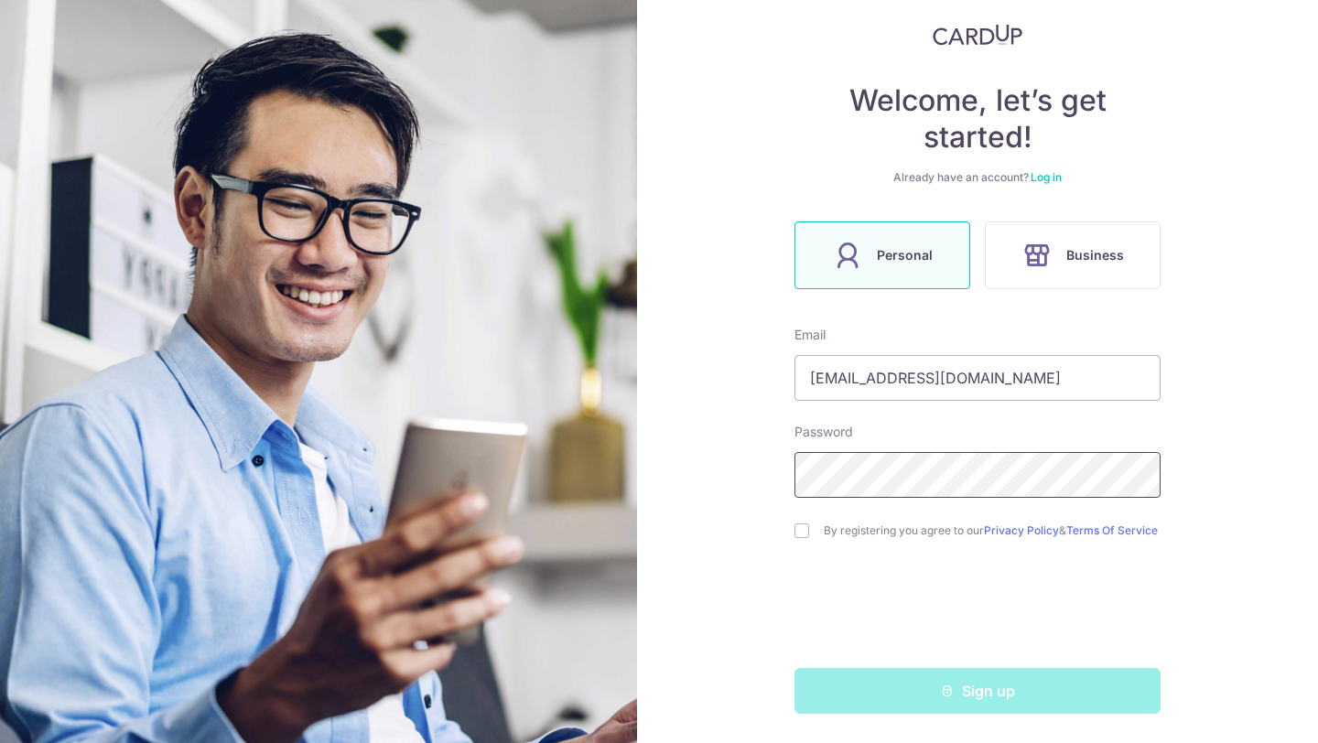
scroll to position [115, 0]
click at [804, 539] on div "By registering you agree to our Privacy Policy & Terms Of Service" at bounding box center [977, 531] width 366 height 22
click at [801, 534] on div "By registering you agree to our Privacy Policy & Terms Of Service" at bounding box center [977, 531] width 366 height 22
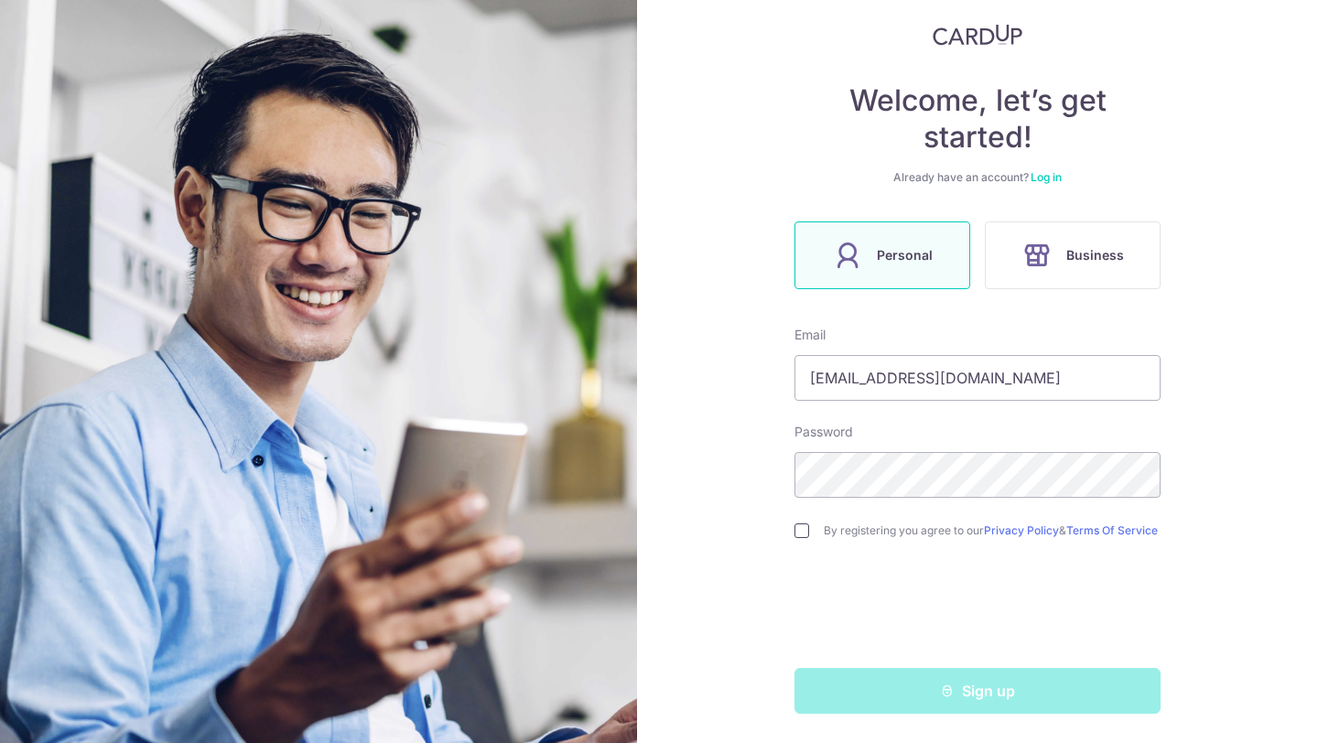
click at [794, 523] on input "checkbox" at bounding box center [801, 530] width 15 height 15
checkbox input "true"
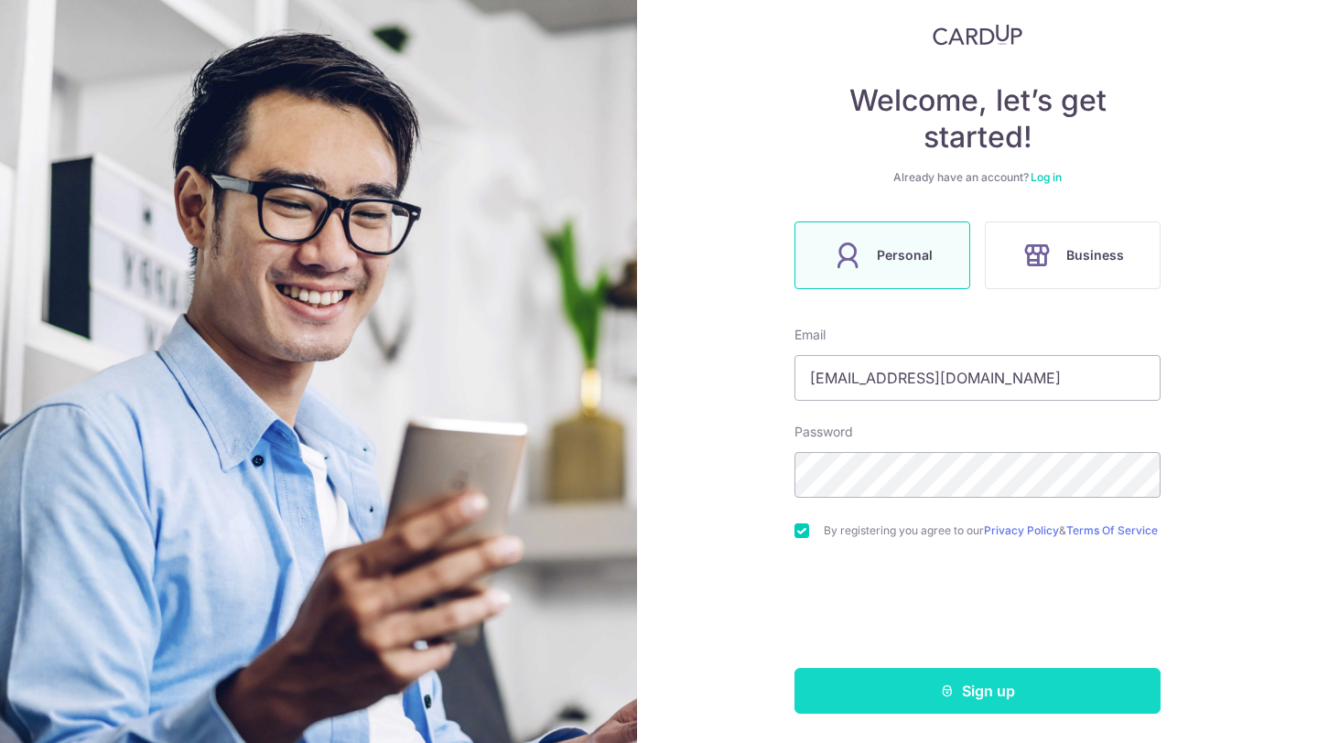
click at [943, 672] on button "Sign up" at bounding box center [977, 691] width 366 height 46
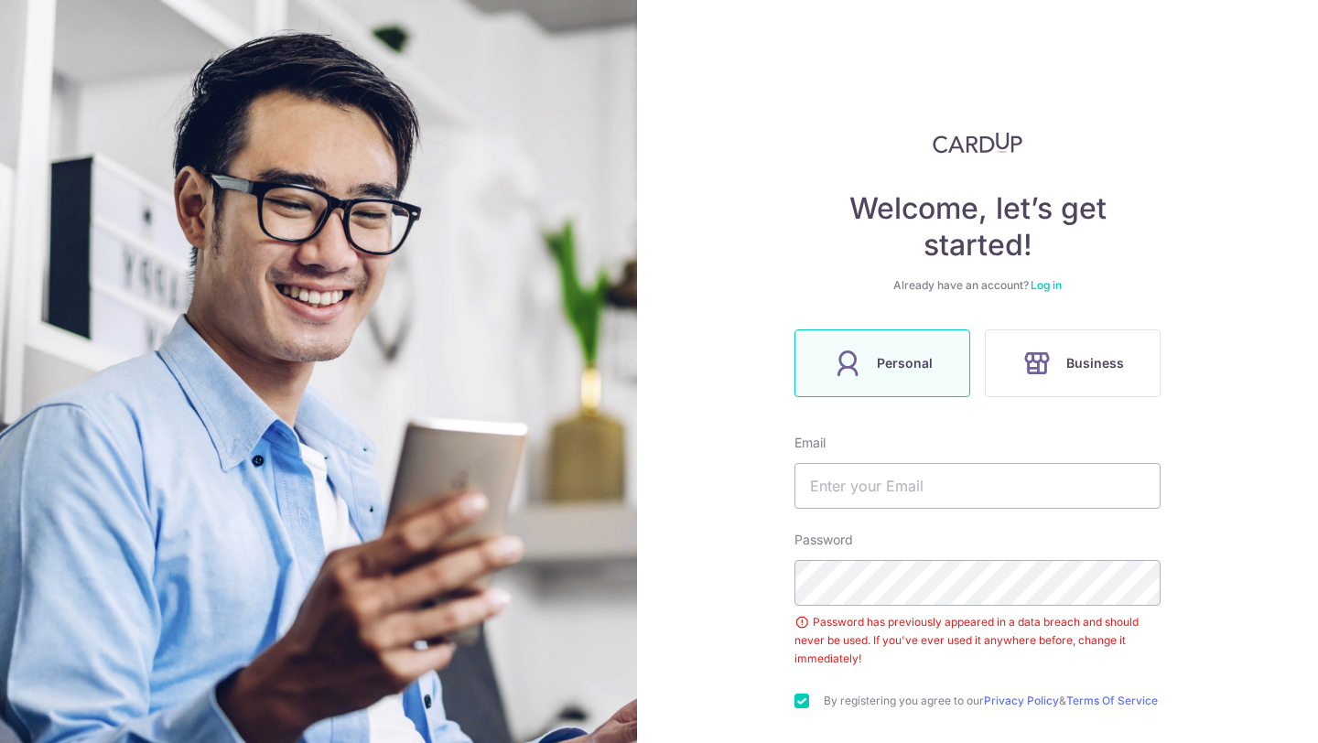
scroll to position [178, 0]
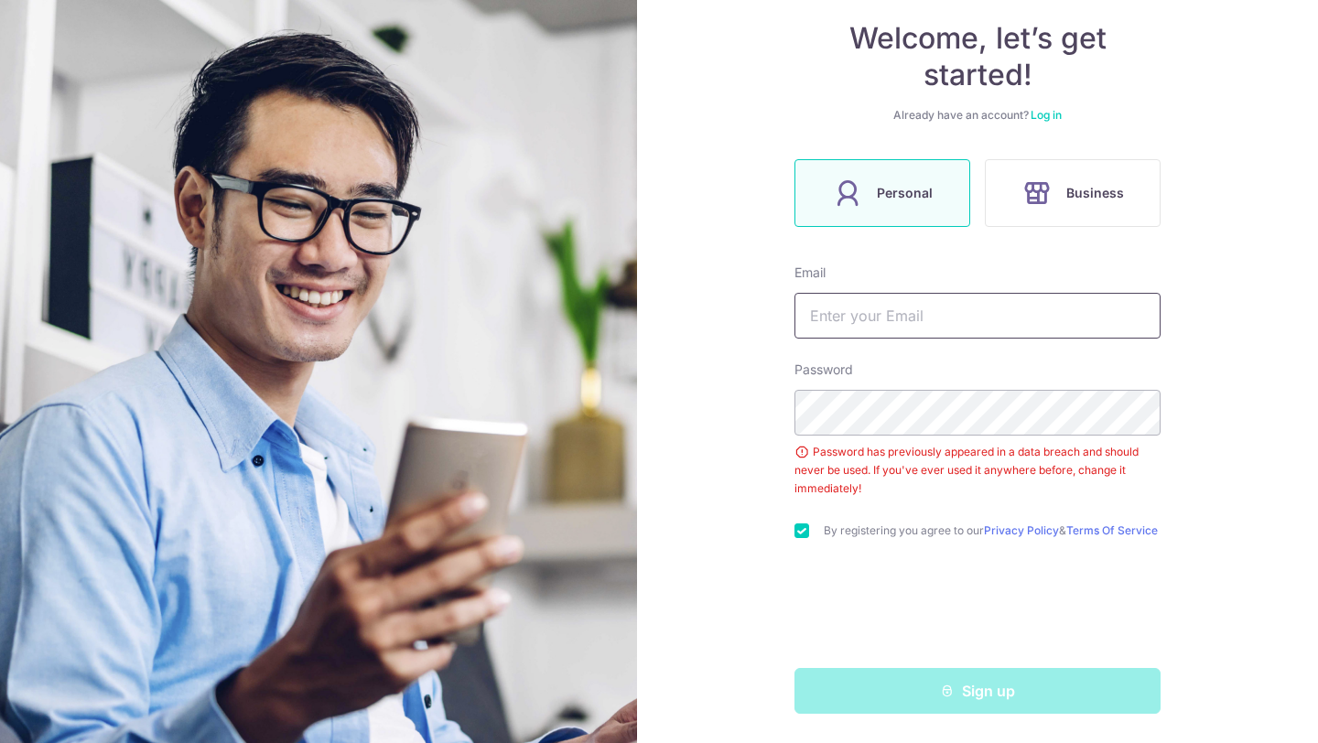
click at [909, 317] on input "text" at bounding box center [977, 316] width 366 height 46
type input "[EMAIL_ADDRESS][DOMAIN_NAME]"
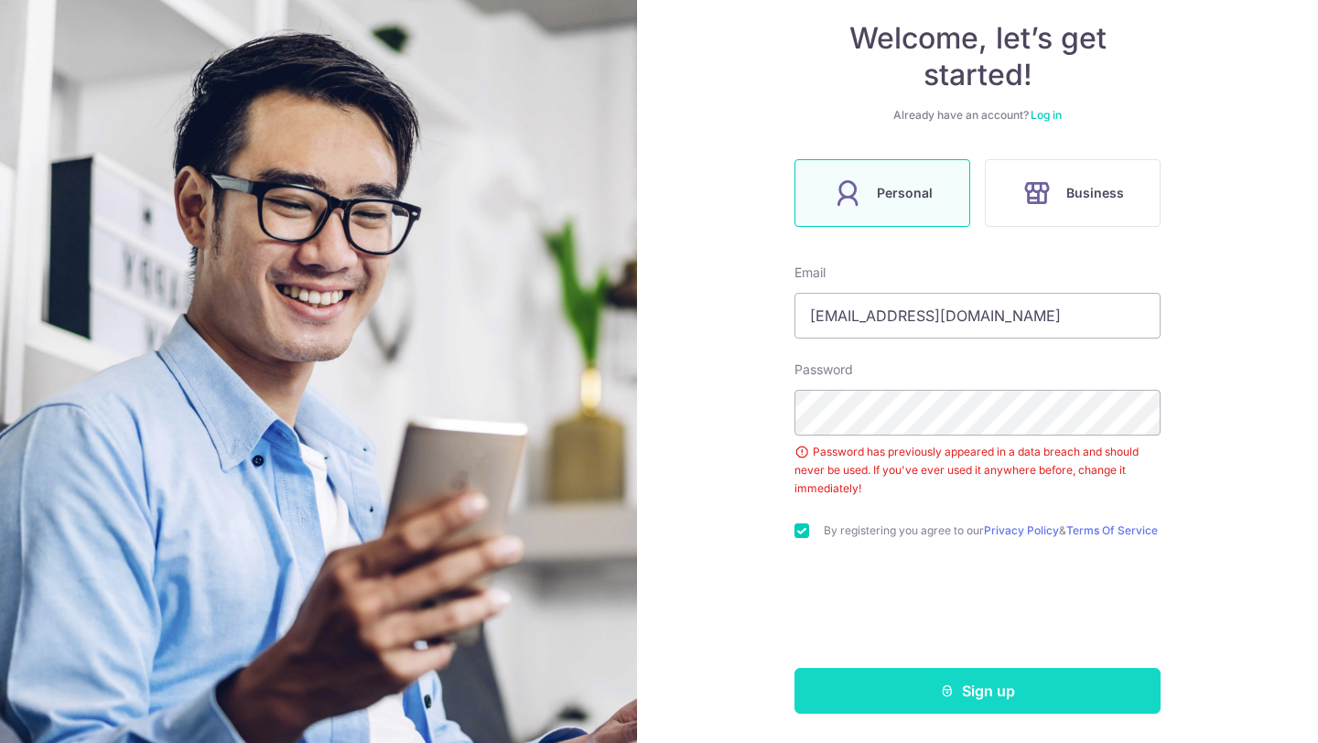
click at [937, 700] on button "Sign up" at bounding box center [977, 691] width 366 height 46
